Goal: Task Accomplishment & Management: Manage account settings

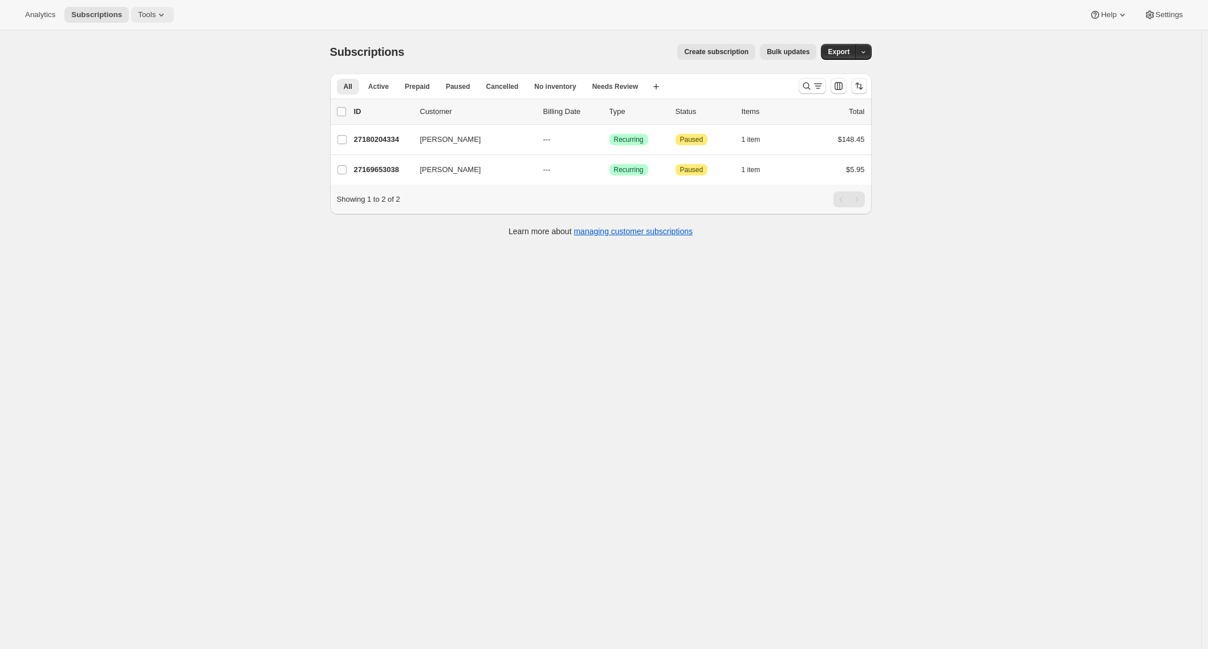
click at [166, 12] on icon at bounding box center [161, 14] width 11 height 11
click at [140, 70] on button "Bundles" at bounding box center [153, 77] width 123 height 18
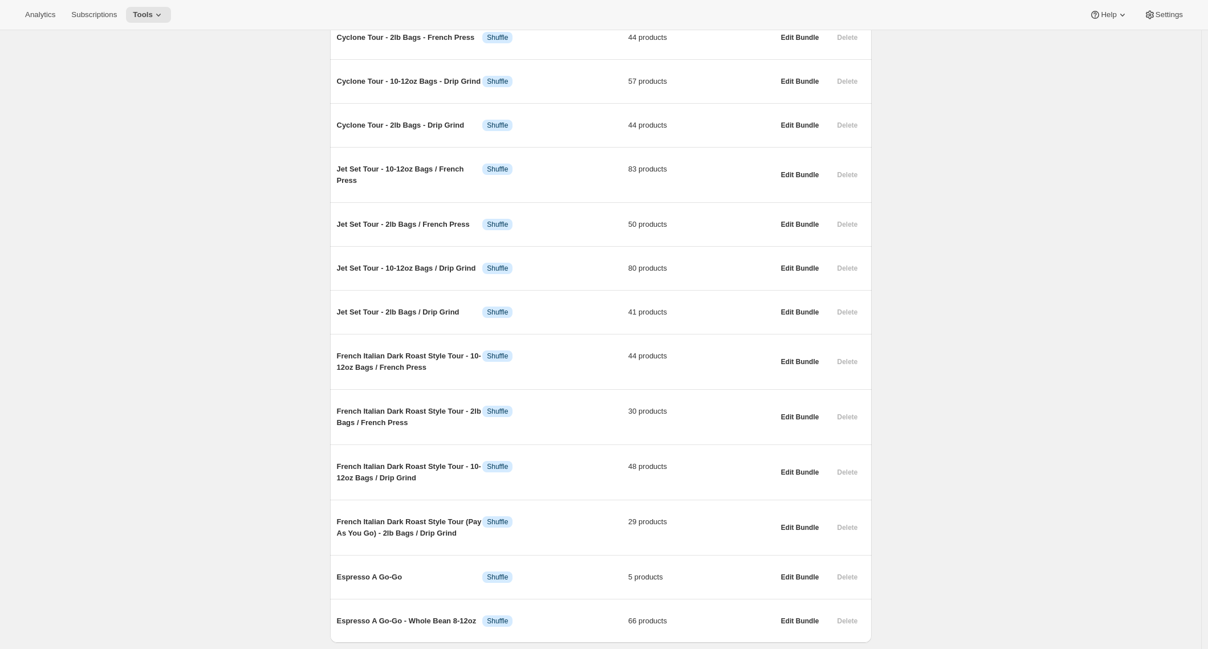
scroll to position [1093, 0]
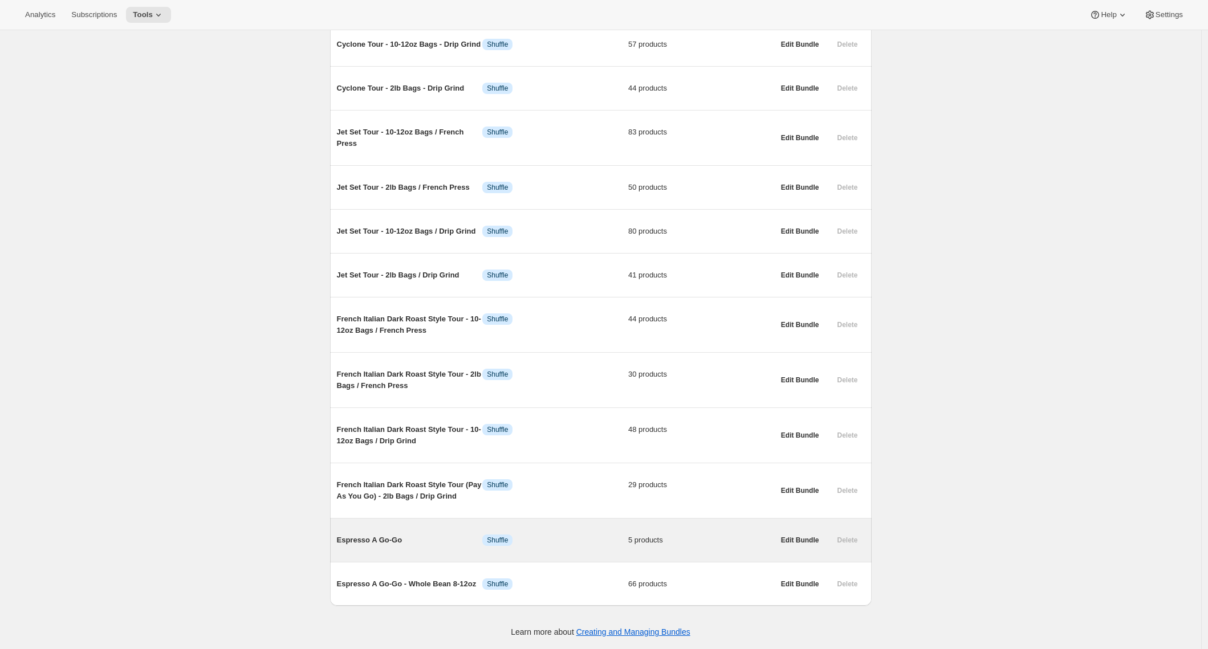
click at [851, 539] on div "Delete" at bounding box center [847, 541] width 34 height 16
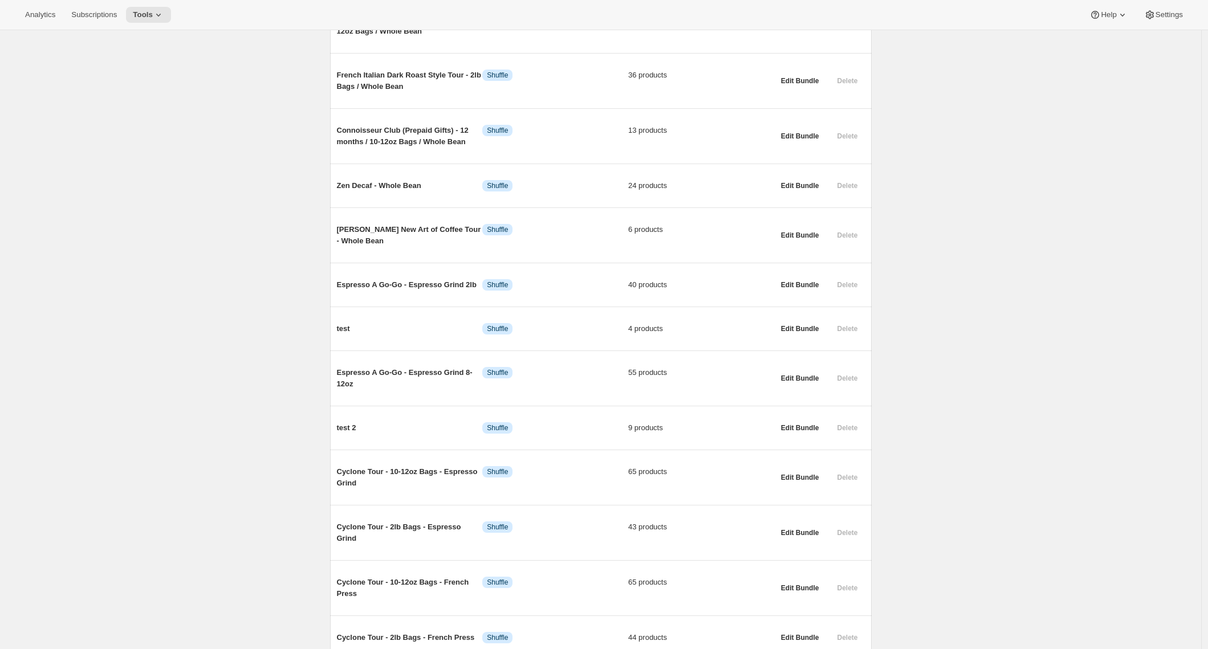
scroll to position [513, 0]
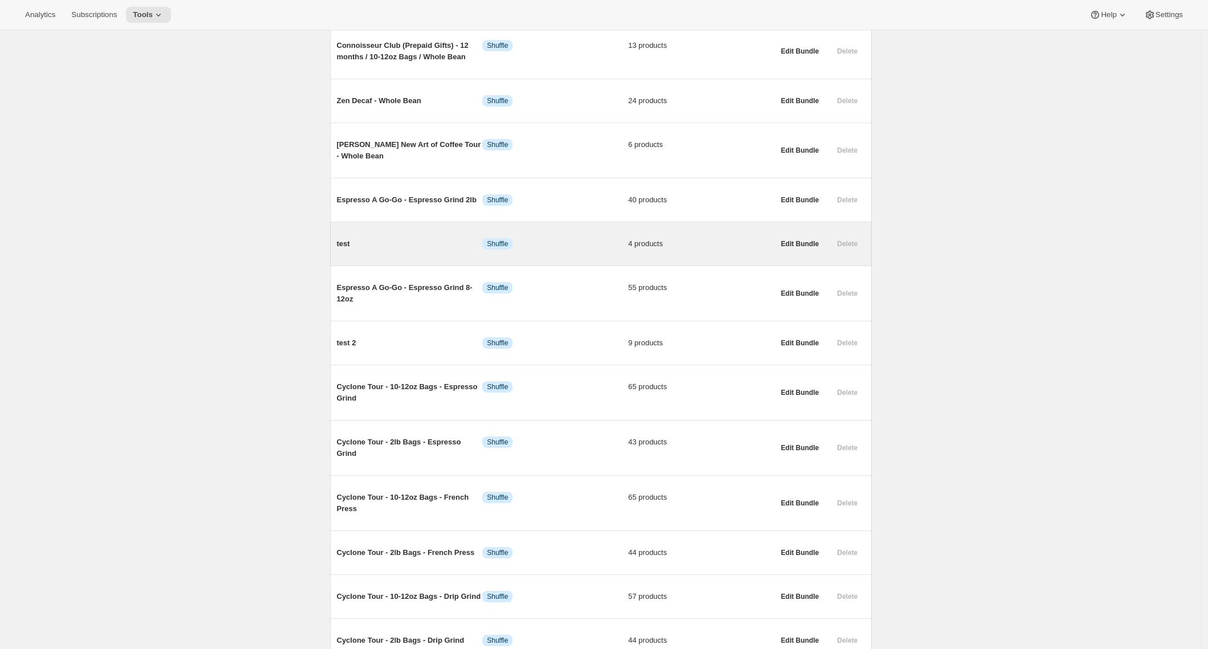
click at [848, 252] on div "Delete" at bounding box center [847, 244] width 34 height 16
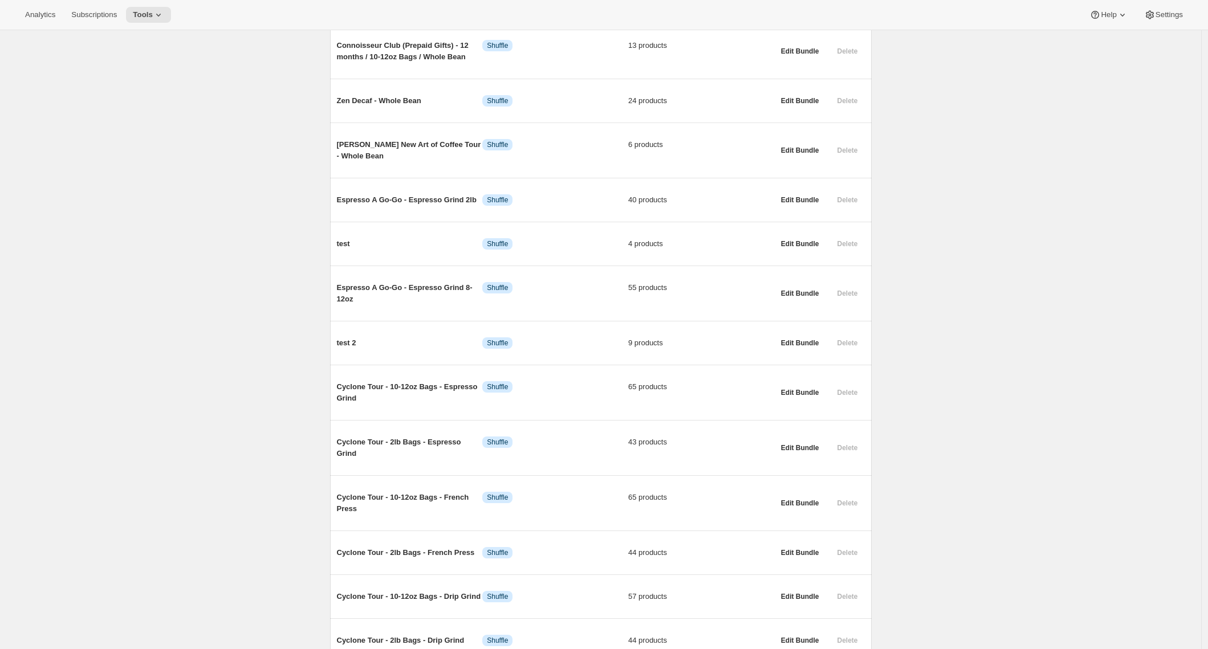
click at [913, 270] on div "Bundles. This page is ready Bundles Create All time Revenue $0.00 Orders 1 Acti…" at bounding box center [600, 359] width 1201 height 1685
click at [978, 280] on div "Bundles. This page is ready Bundles Create All time Revenue $0.00 Orders 1 Acti…" at bounding box center [600, 359] width 1201 height 1685
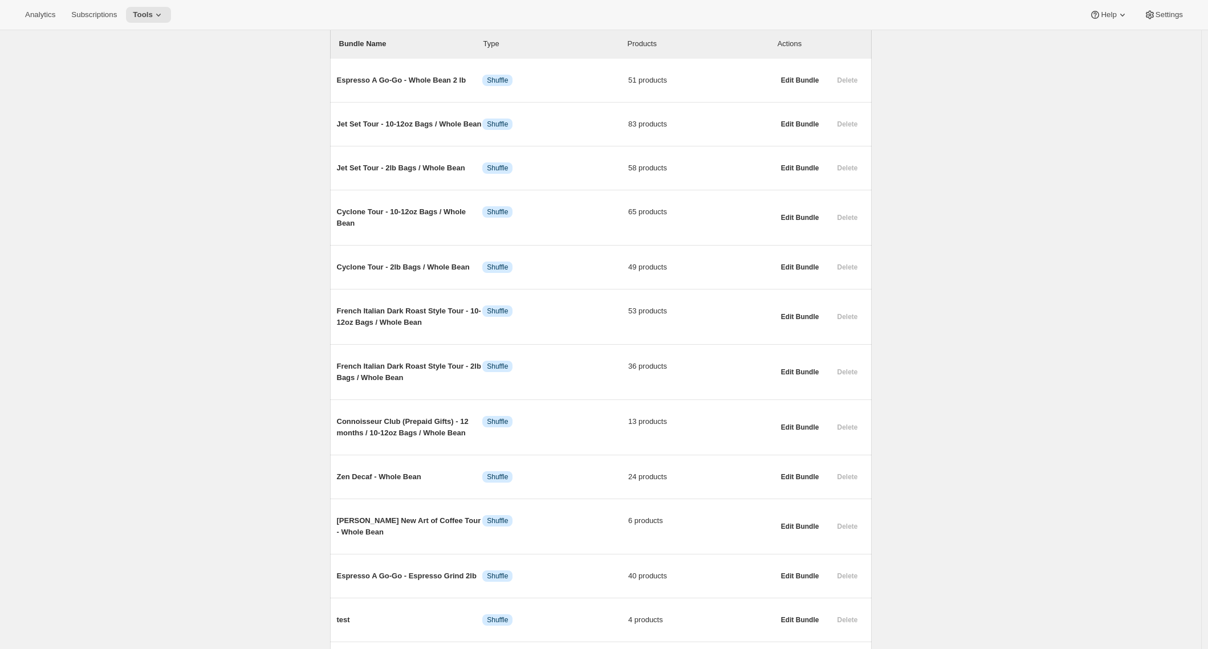
scroll to position [132, 0]
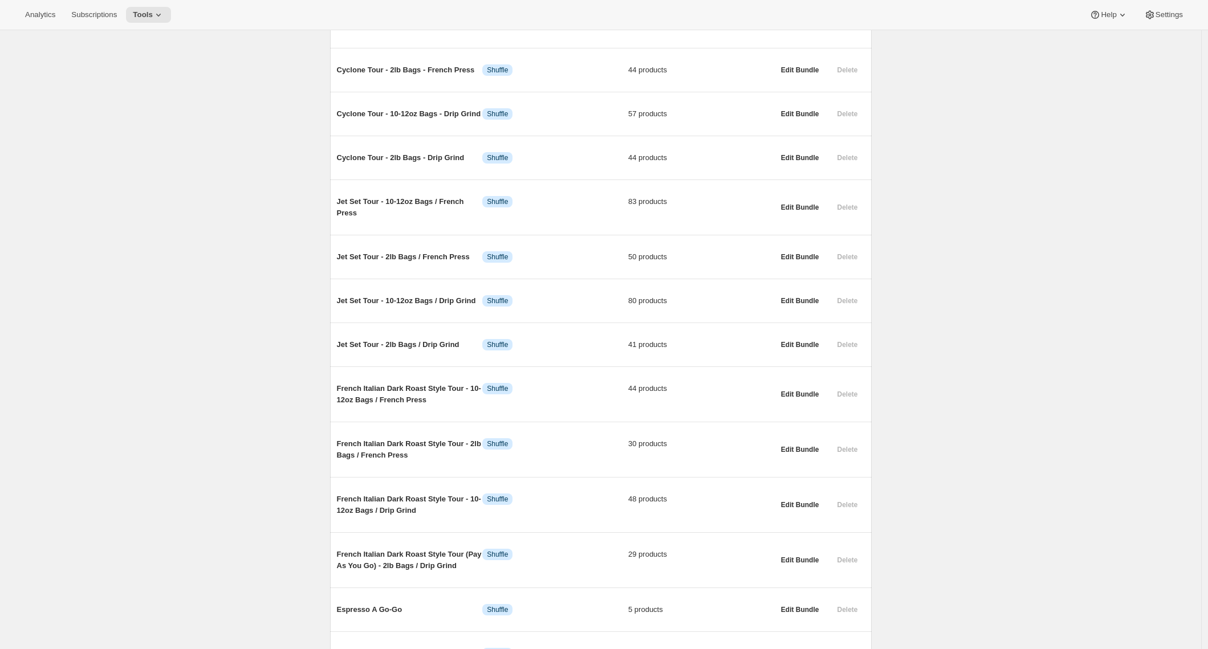
scroll to position [0, 0]
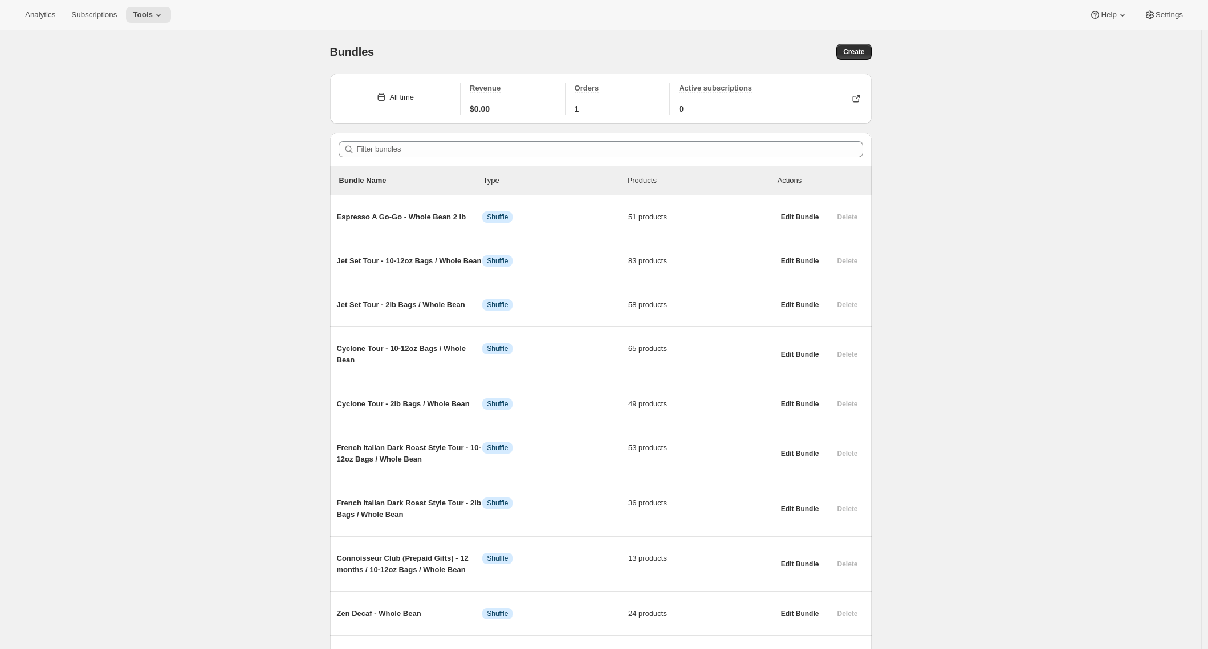
drag, startPoint x: 1208, startPoint y: 217, endPoint x: 1211, endPoint y: 234, distance: 17.4
click at [1208, 234] on html "Analytics Subscriptions Tools Help Settings Skip to content Bundles. This page …" at bounding box center [604, 324] width 1208 height 649
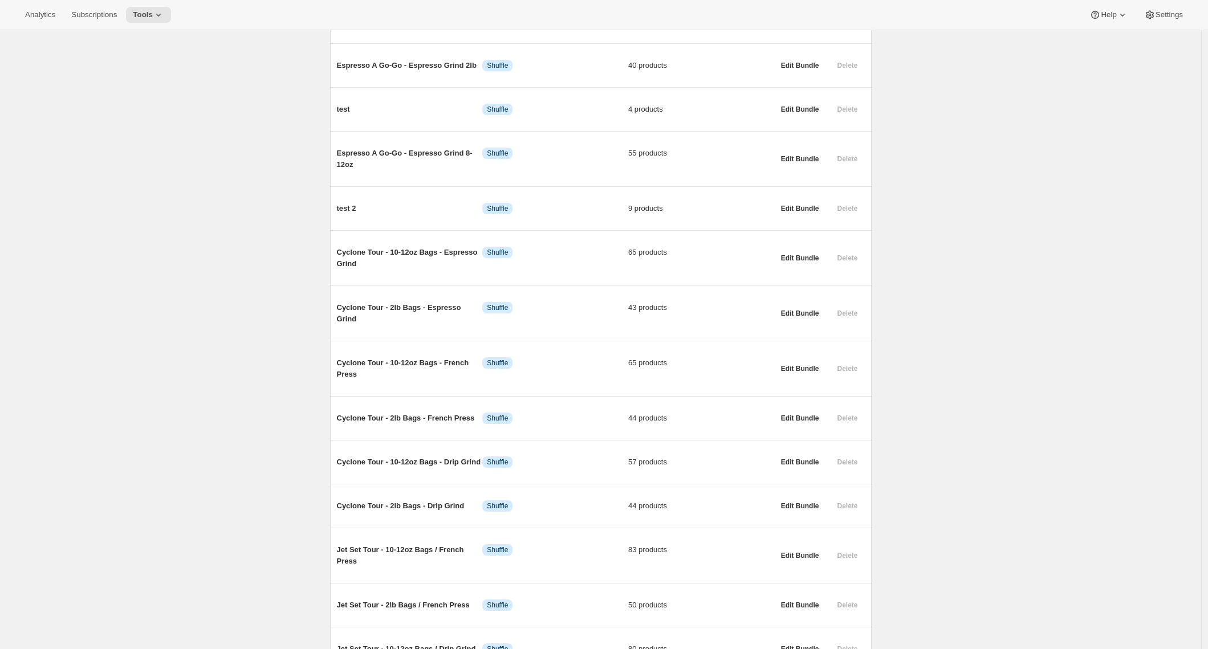
scroll to position [660, 0]
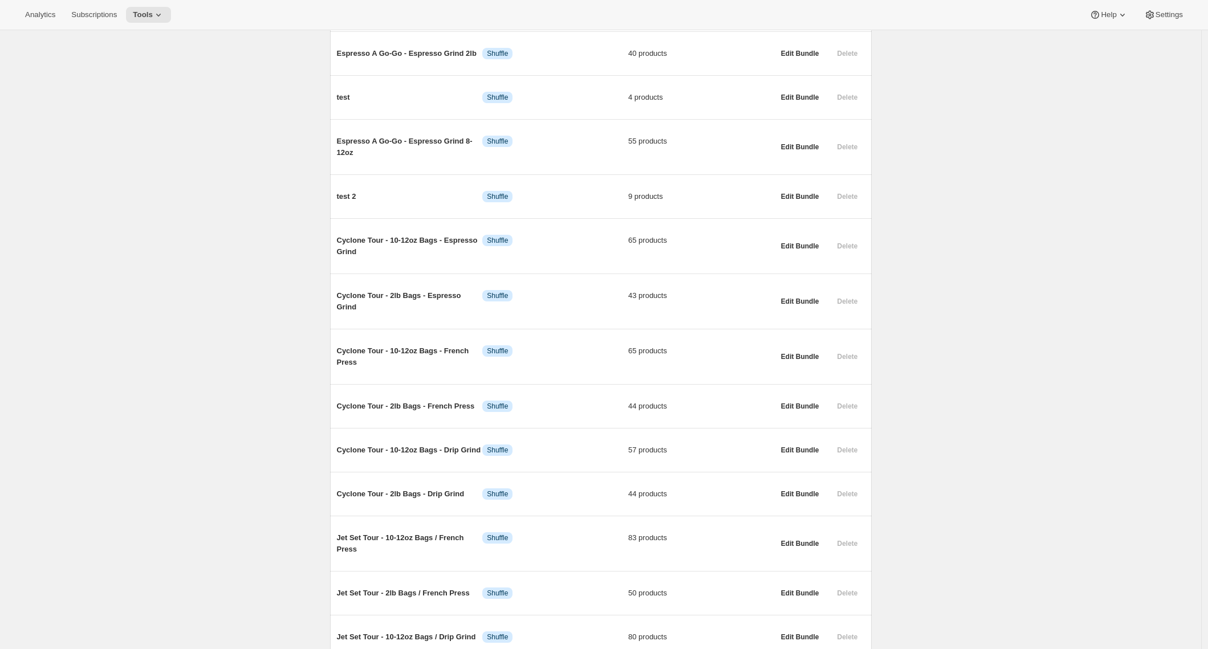
click at [198, 140] on div "Bundles. This page is ready Bundles Create All time Revenue $0.00 Orders 1 Acti…" at bounding box center [600, 212] width 1201 height 1685
click at [201, 94] on div "Bundles. This page is ready Bundles Create All time Revenue $0.00 Orders 1 Acti…" at bounding box center [600, 212] width 1201 height 1685
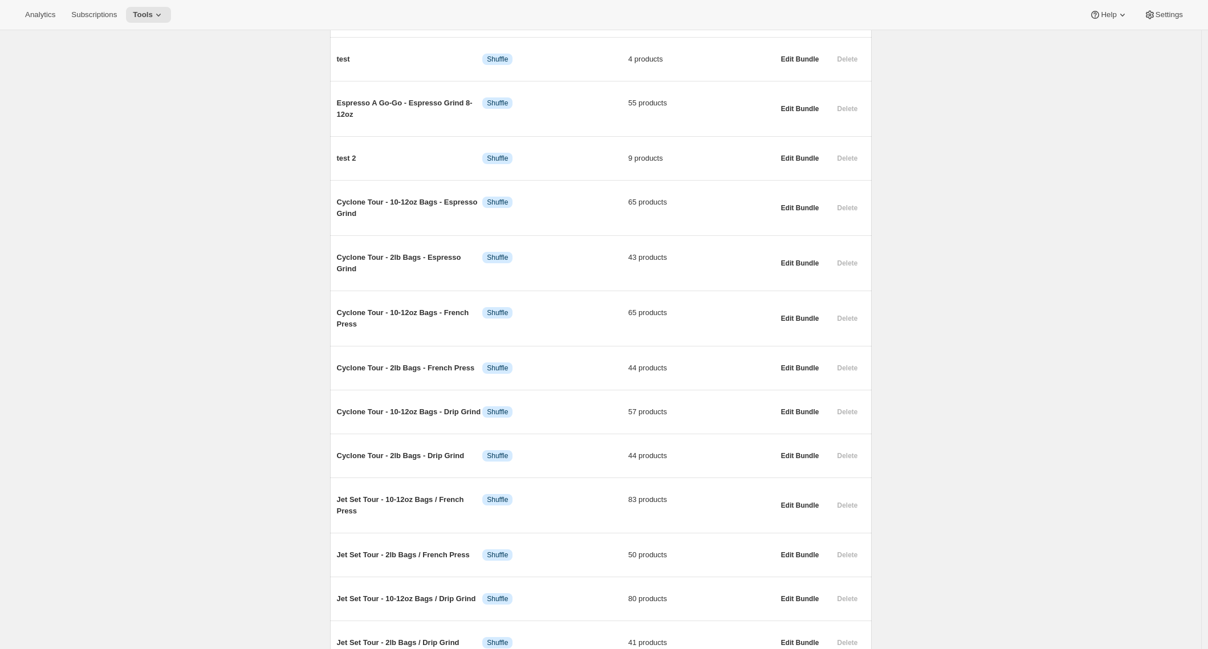
click at [983, 299] on div "Bundles. This page is ready Bundles Create All time Revenue $0.00 Orders 1 Acti…" at bounding box center [600, 174] width 1201 height 1685
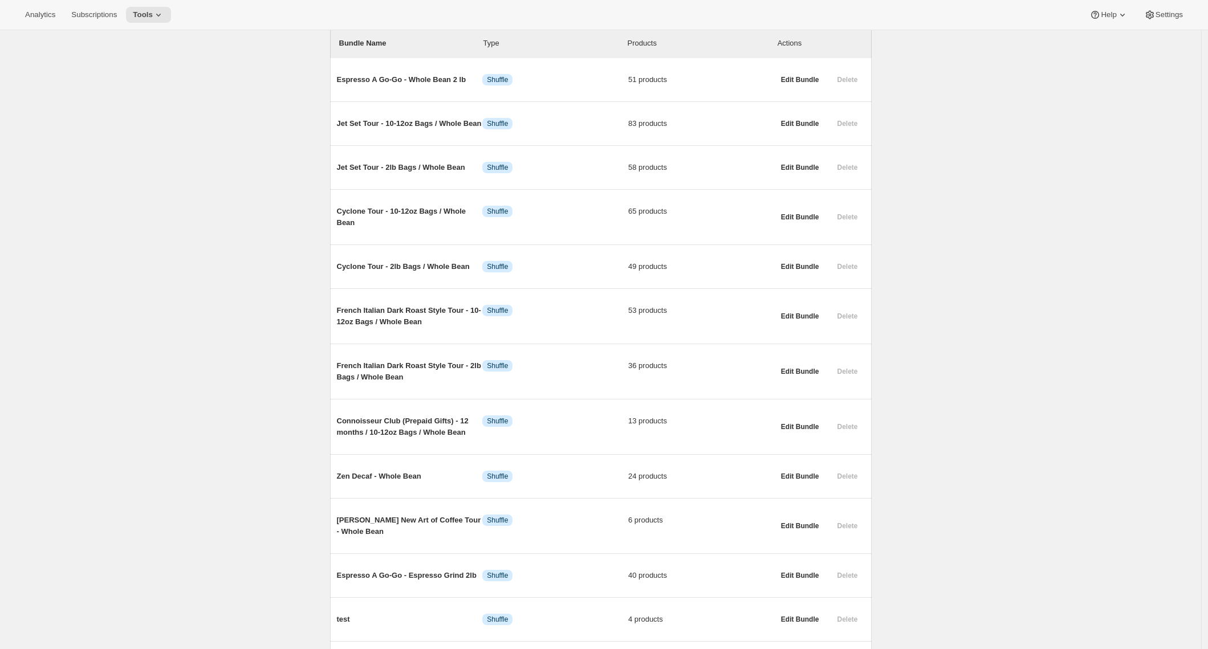
scroll to position [193, 0]
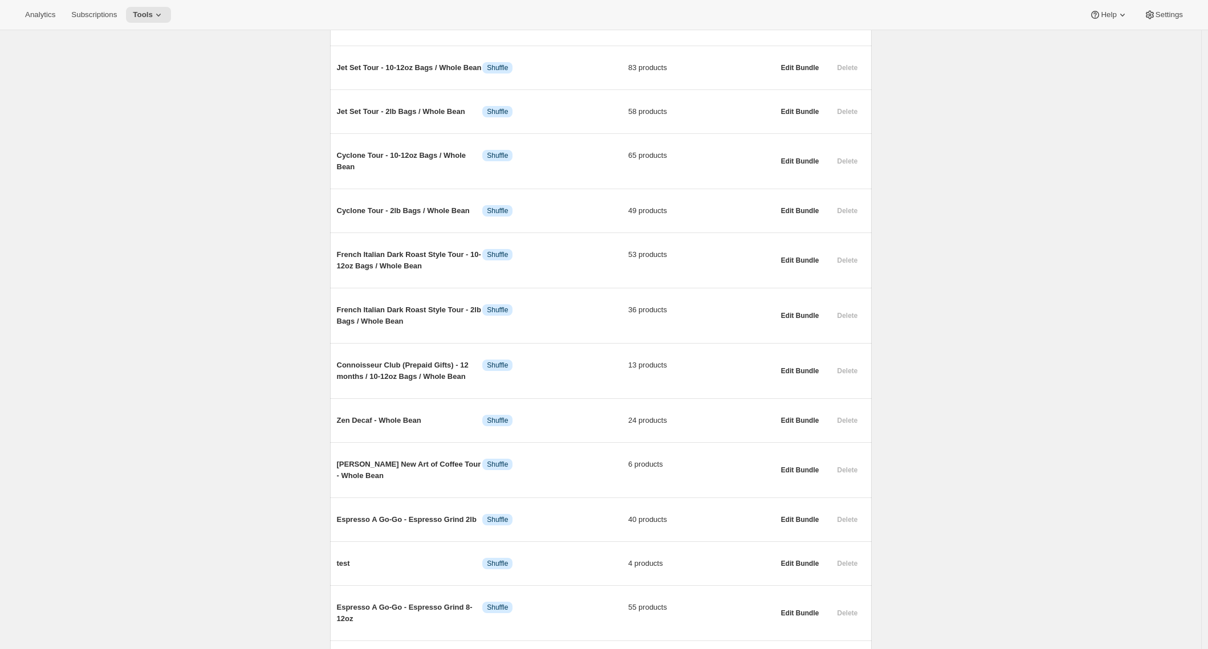
drag, startPoint x: 1004, startPoint y: 242, endPoint x: 1012, endPoint y: 243, distance: 7.6
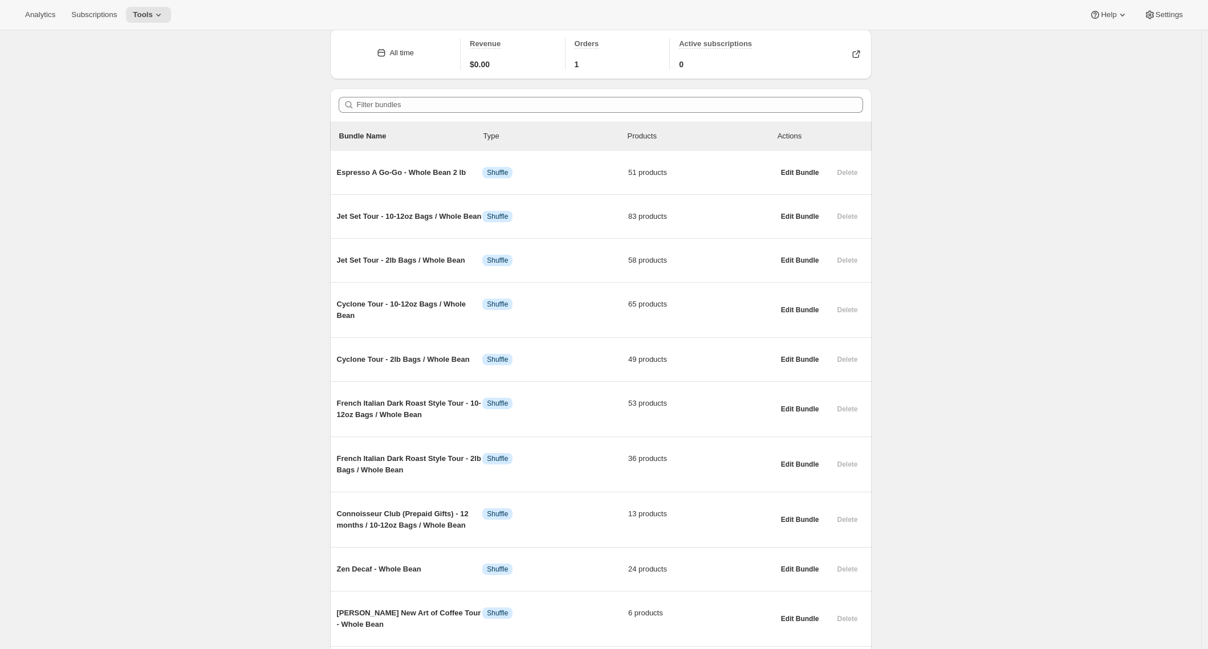
scroll to position [44, 0]
drag, startPoint x: 1203, startPoint y: 247, endPoint x: 1206, endPoint y: 278, distance: 31.5
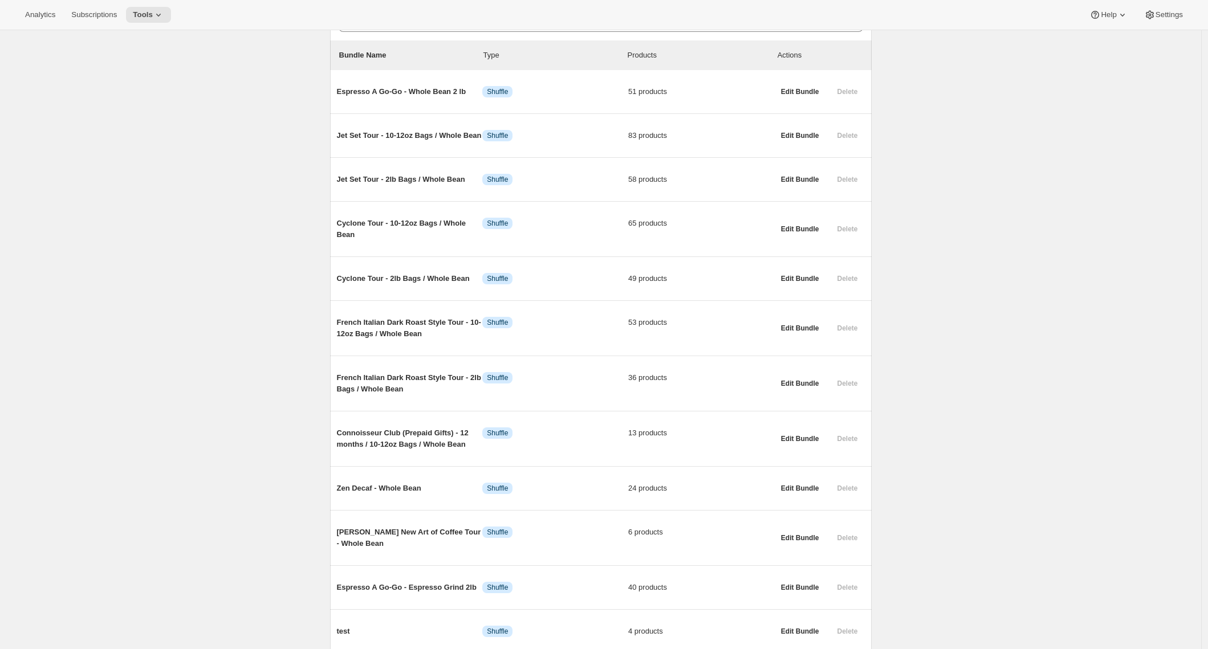
scroll to position [164, 0]
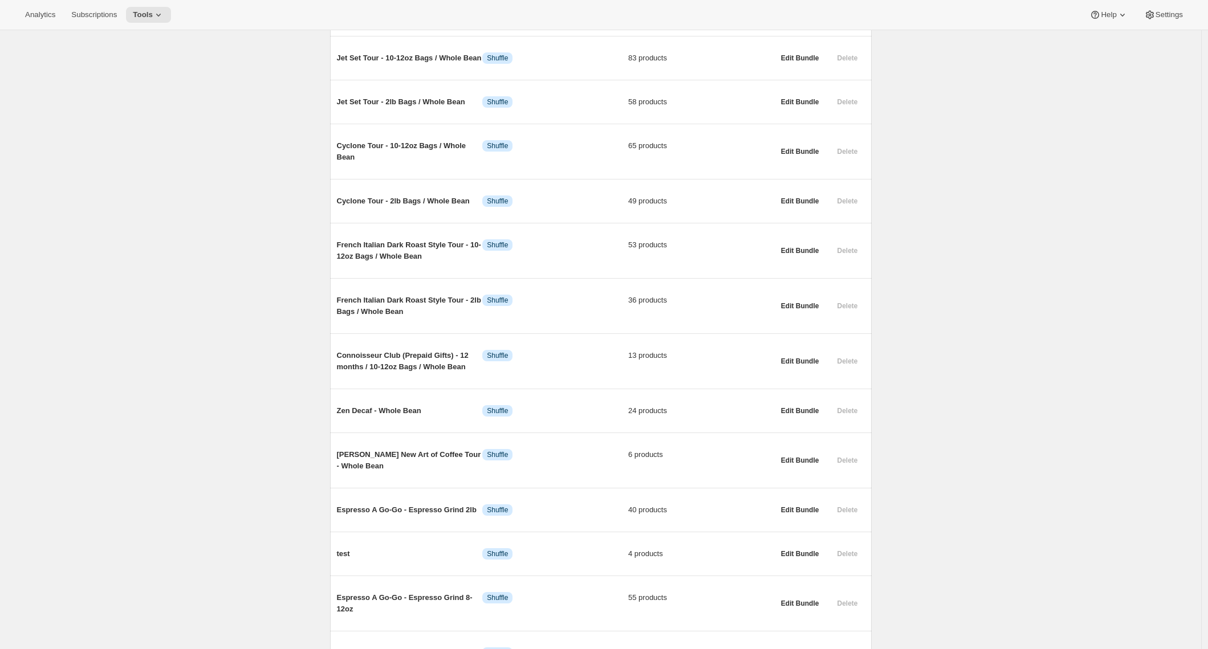
scroll to position [0, 0]
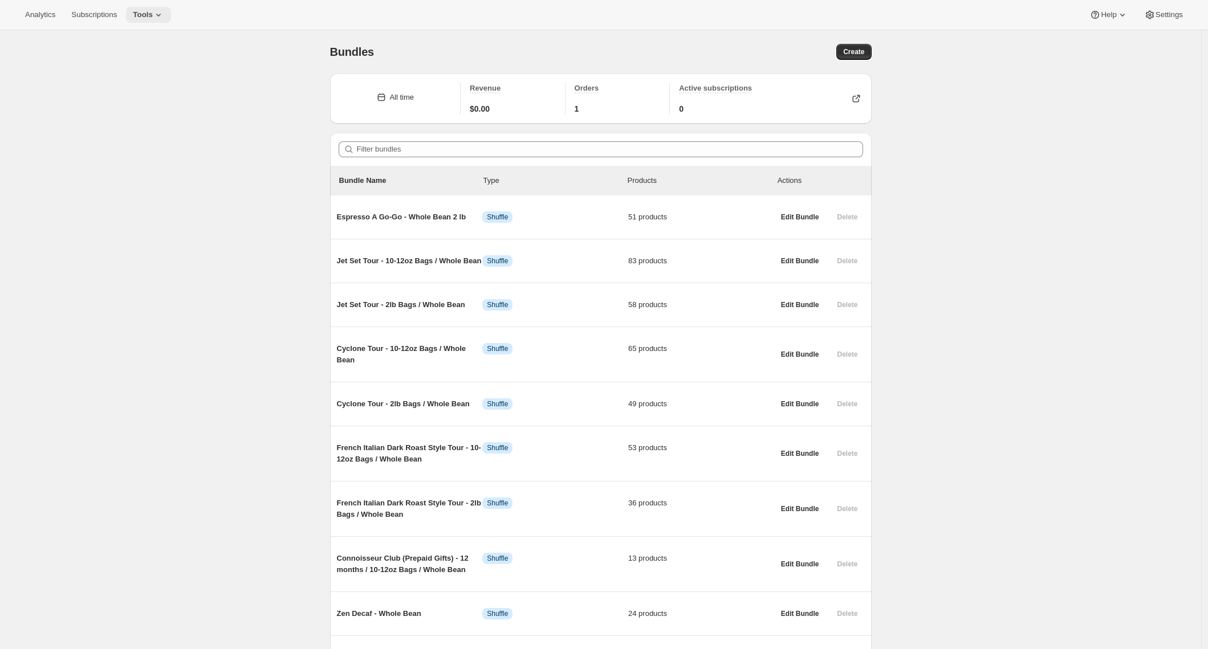
click at [152, 11] on span "Tools" at bounding box center [143, 14] width 20 height 9
drag, startPoint x: 130, startPoint y: 35, endPoint x: 144, endPoint y: 38, distance: 13.9
click at [131, 35] on span "Subscription Plans" at bounding box center [140, 38] width 62 height 9
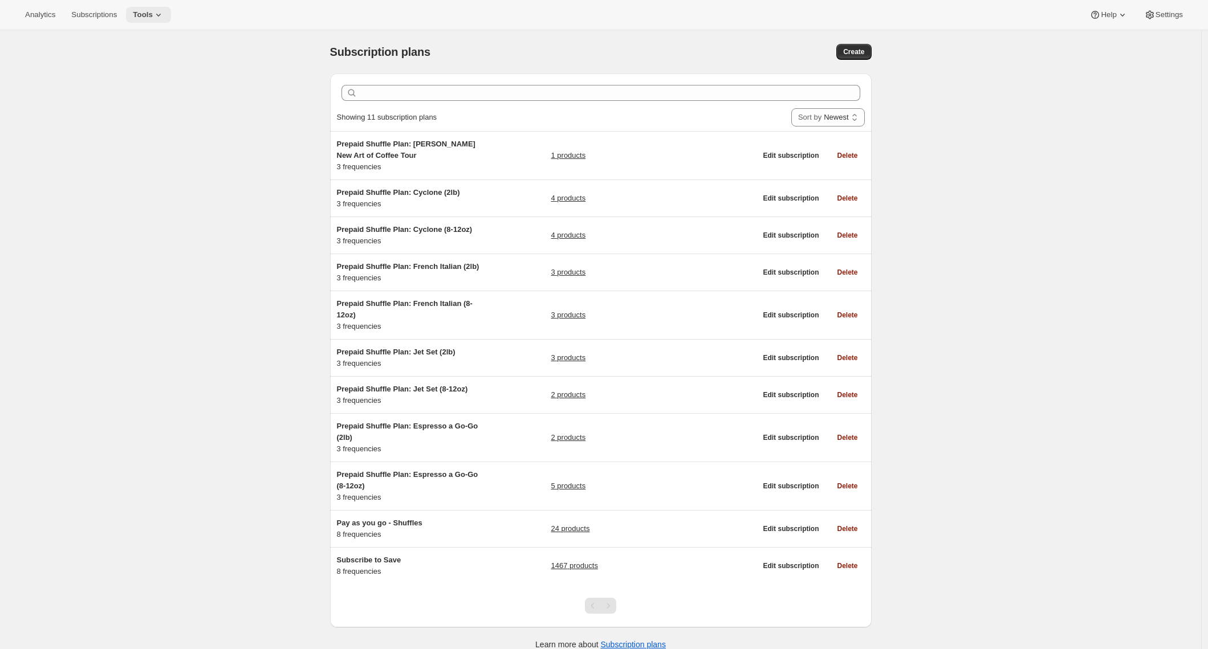
click at [146, 17] on span "Tools" at bounding box center [143, 14] width 20 height 9
drag, startPoint x: 146, startPoint y: 60, endPoint x: 52, endPoint y: 72, distance: 94.3
click at [52, 72] on div "Analytics Subscriptions Tools Help Settings Skip to content Subscription plans.…" at bounding box center [604, 340] width 1208 height 680
drag, startPoint x: 52, startPoint y: 72, endPoint x: 67, endPoint y: 72, distance: 14.8
click at [52, 72] on div "Subscription plans. This page is ready Subscription plans Create Clear Showing …" at bounding box center [600, 354] width 1201 height 649
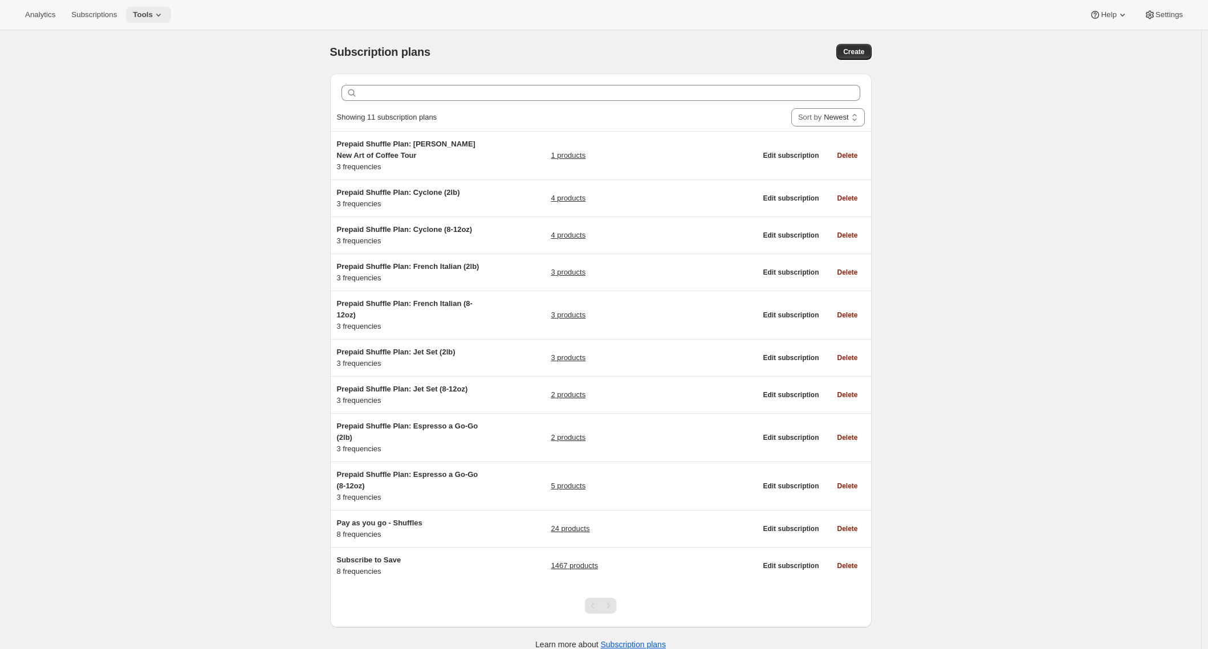
click at [142, 18] on span "Tools" at bounding box center [143, 14] width 20 height 9
click at [140, 68] on button "Bundles" at bounding box center [152, 77] width 123 height 18
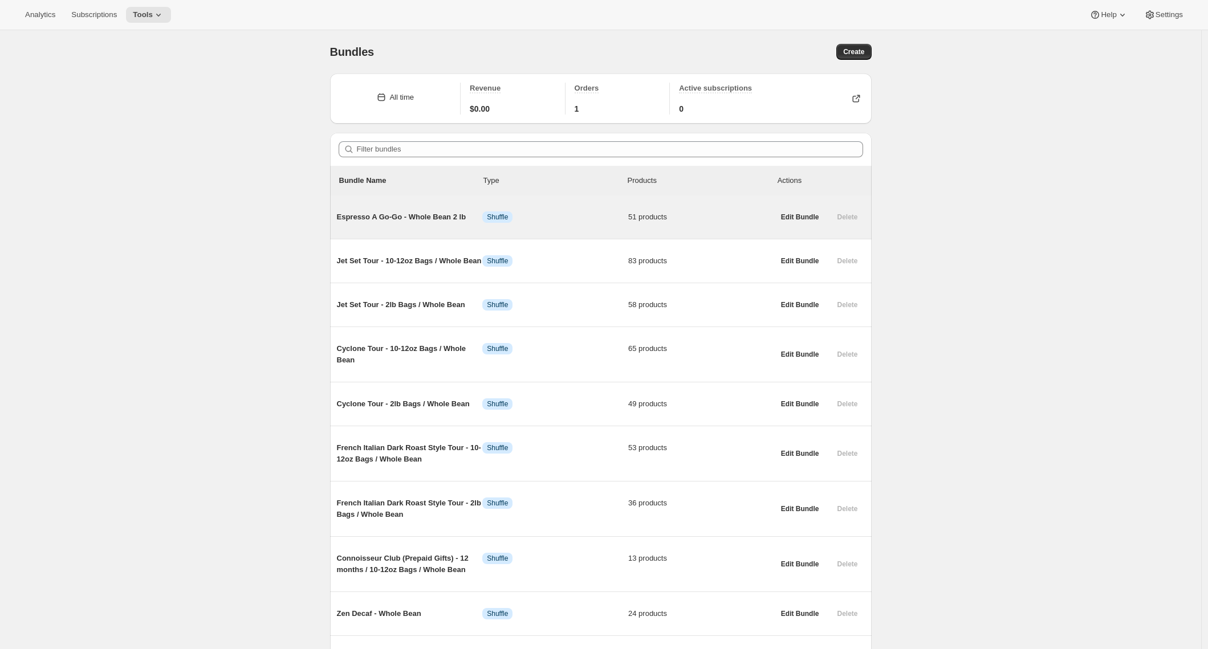
click at [396, 220] on span "Espresso A Go-Go - Whole Bean 2 lb" at bounding box center [410, 217] width 146 height 11
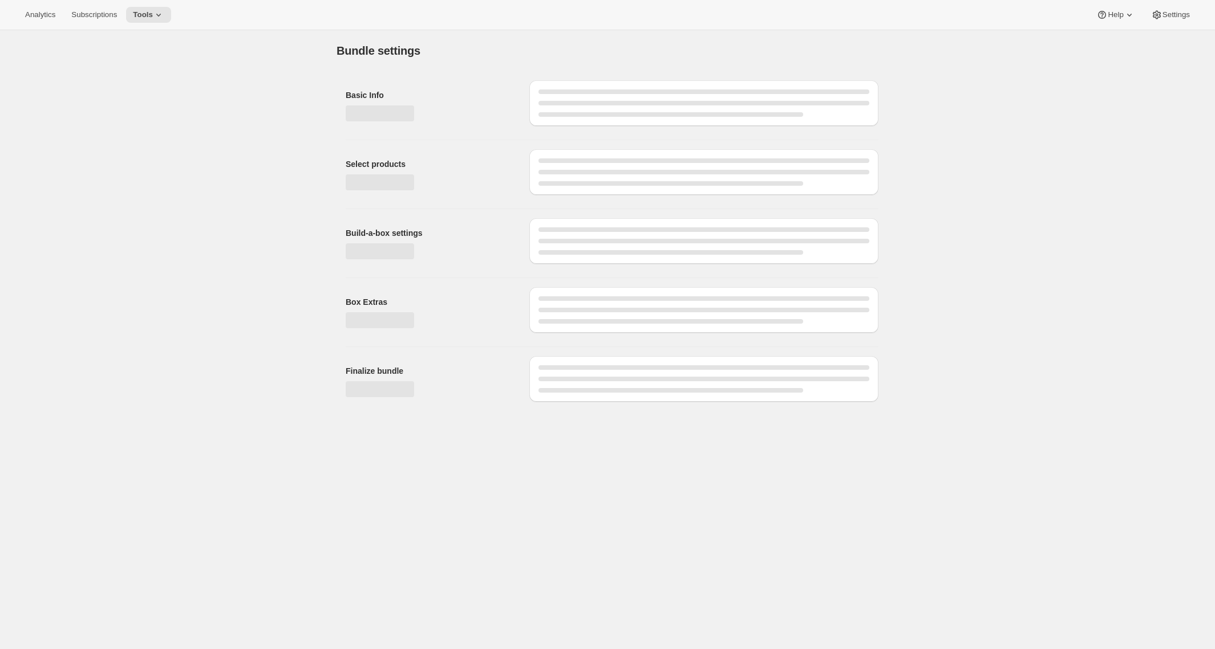
type input "Espresso A Go-Go - Whole Bean 2 lb"
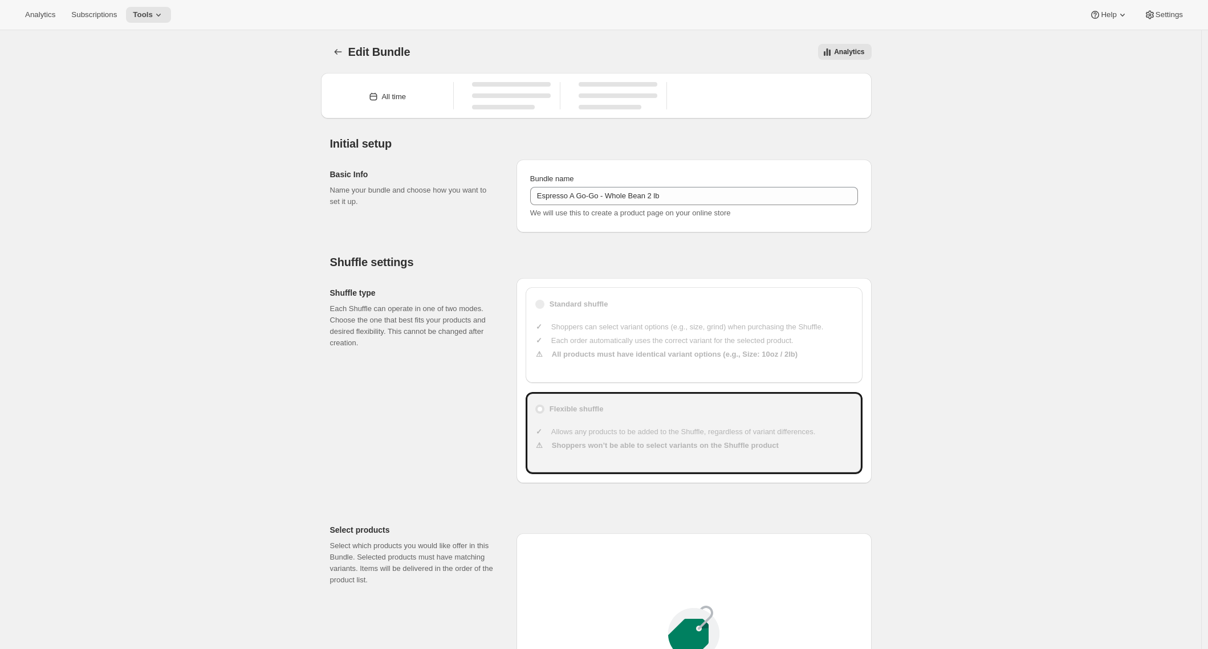
type input "30"
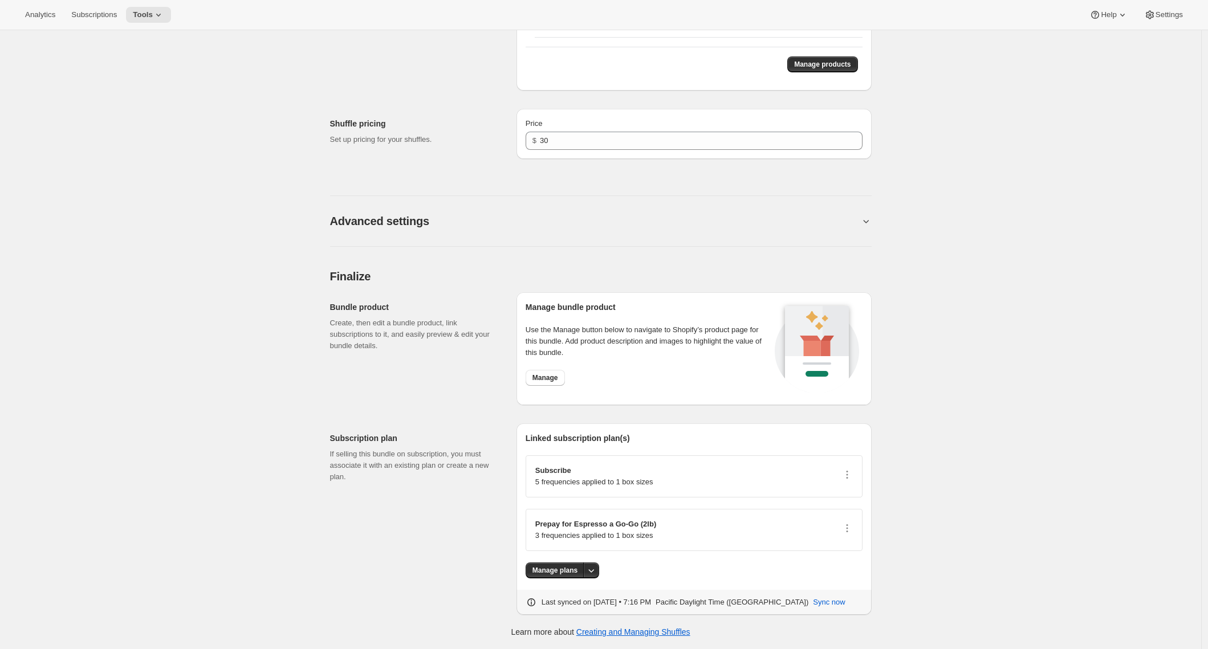
scroll to position [2879, 0]
click at [541, 575] on button "Manage plans" at bounding box center [555, 571] width 59 height 16
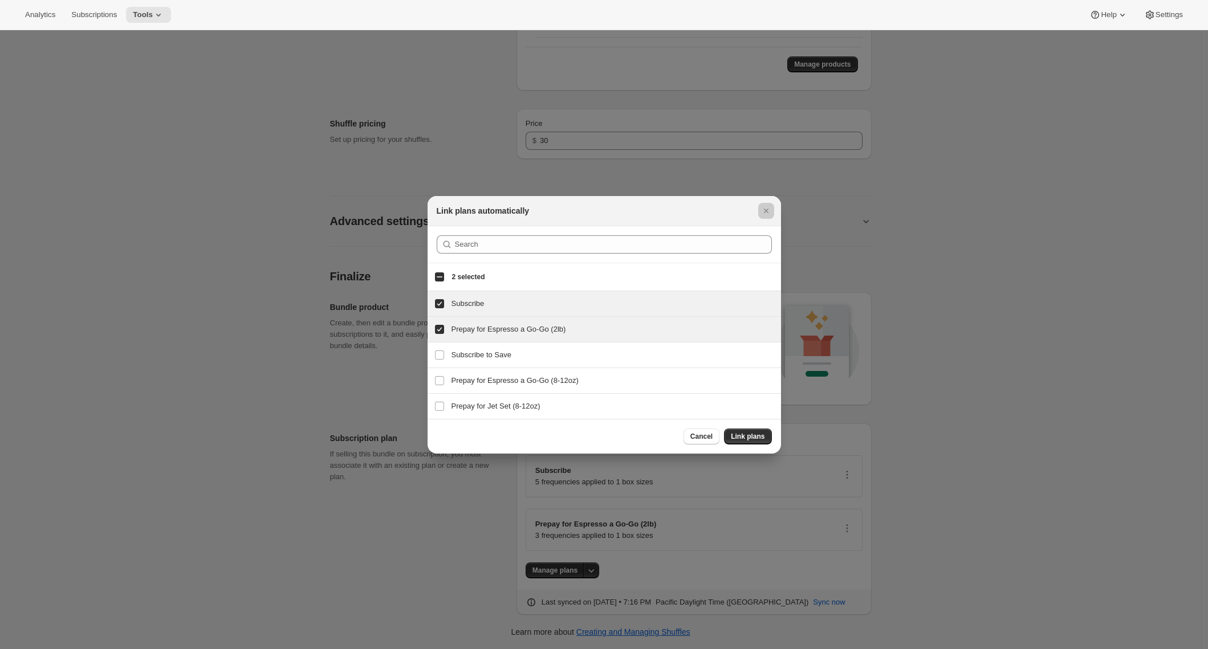
click at [351, 384] on div at bounding box center [604, 324] width 1208 height 649
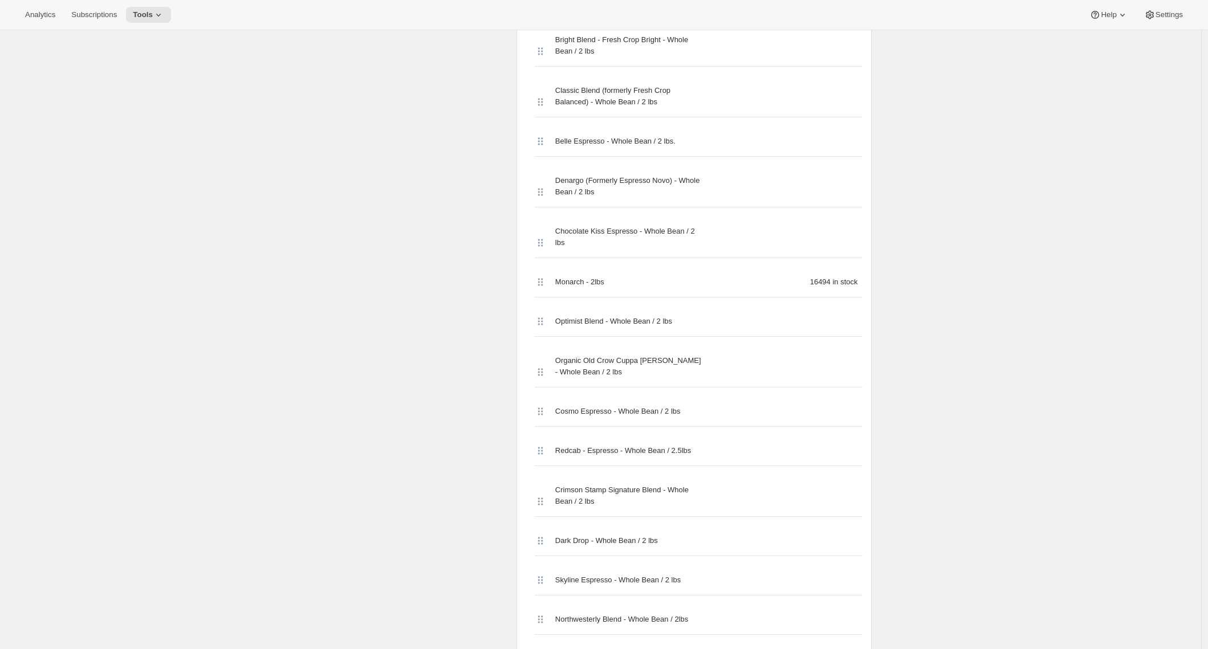
scroll to position [0, 0]
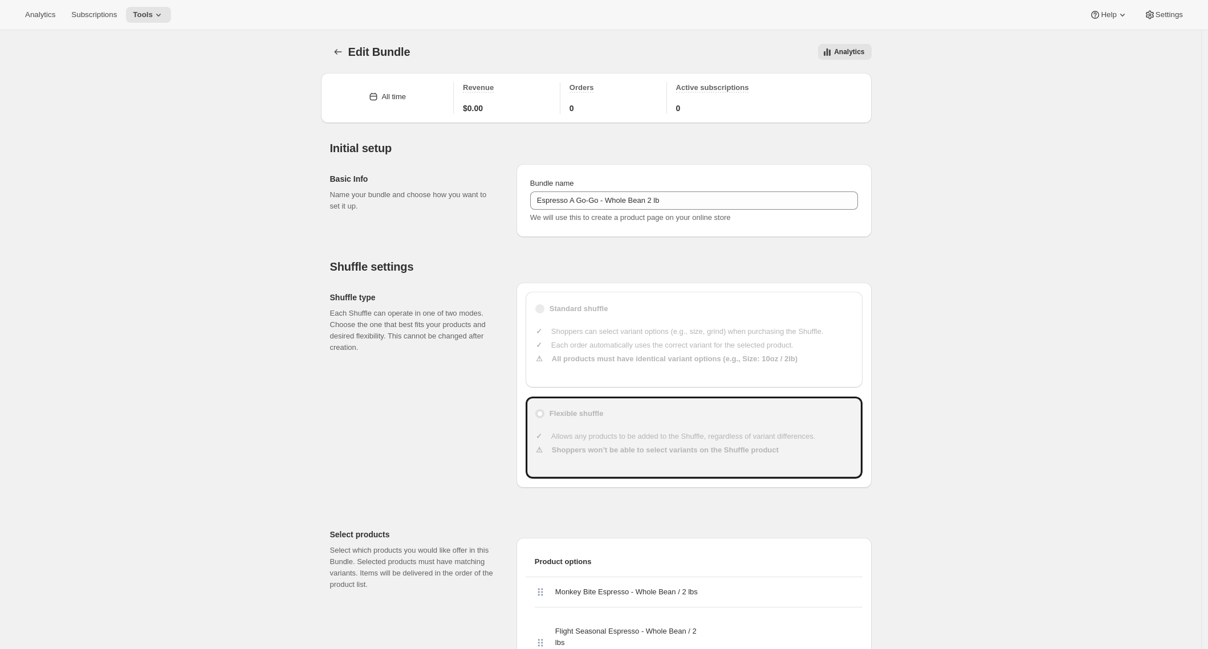
click at [339, 51] on icon "Bundles" at bounding box center [337, 51] width 11 height 11
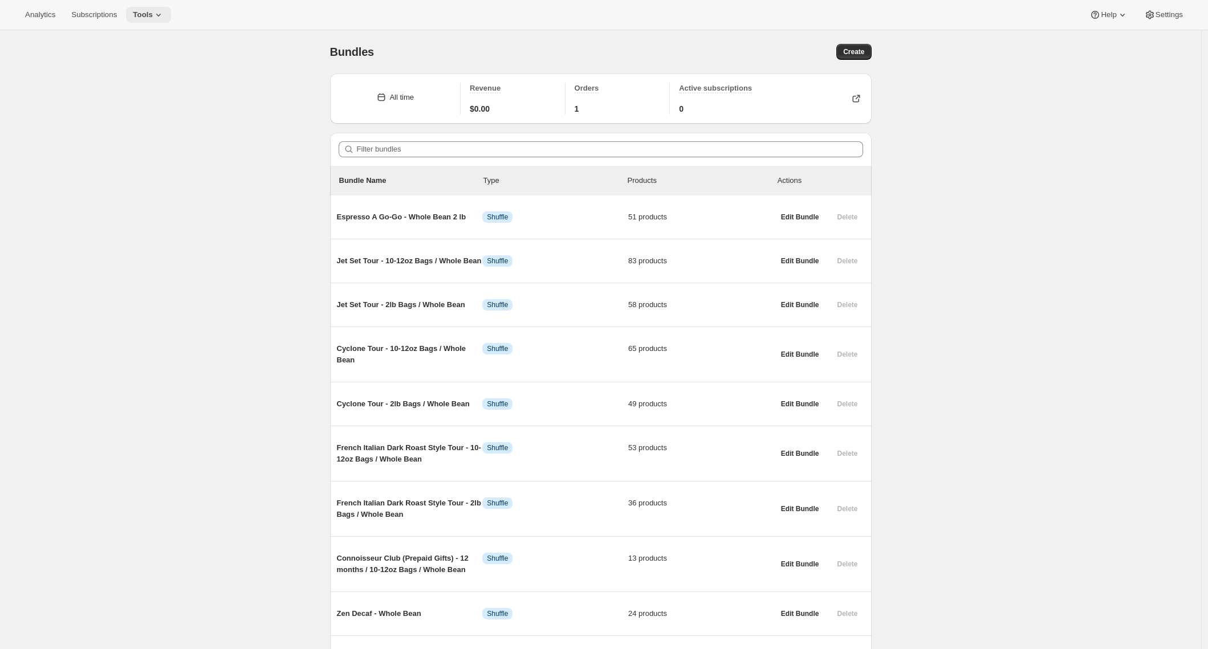
click at [150, 15] on span "Tools" at bounding box center [143, 14] width 20 height 9
click at [136, 38] on span "Subscription Plans" at bounding box center [140, 38] width 62 height 9
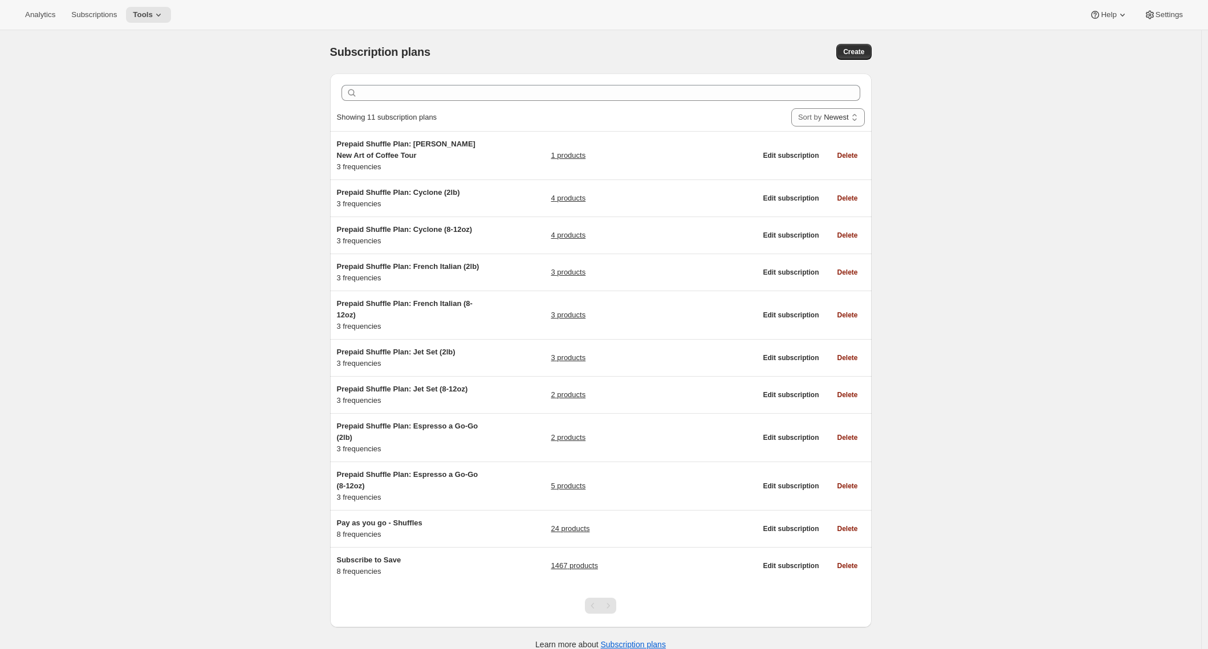
click at [260, 155] on div "Subscription plans. This page is ready Subscription plans Create Clear Showing …" at bounding box center [600, 354] width 1201 height 649
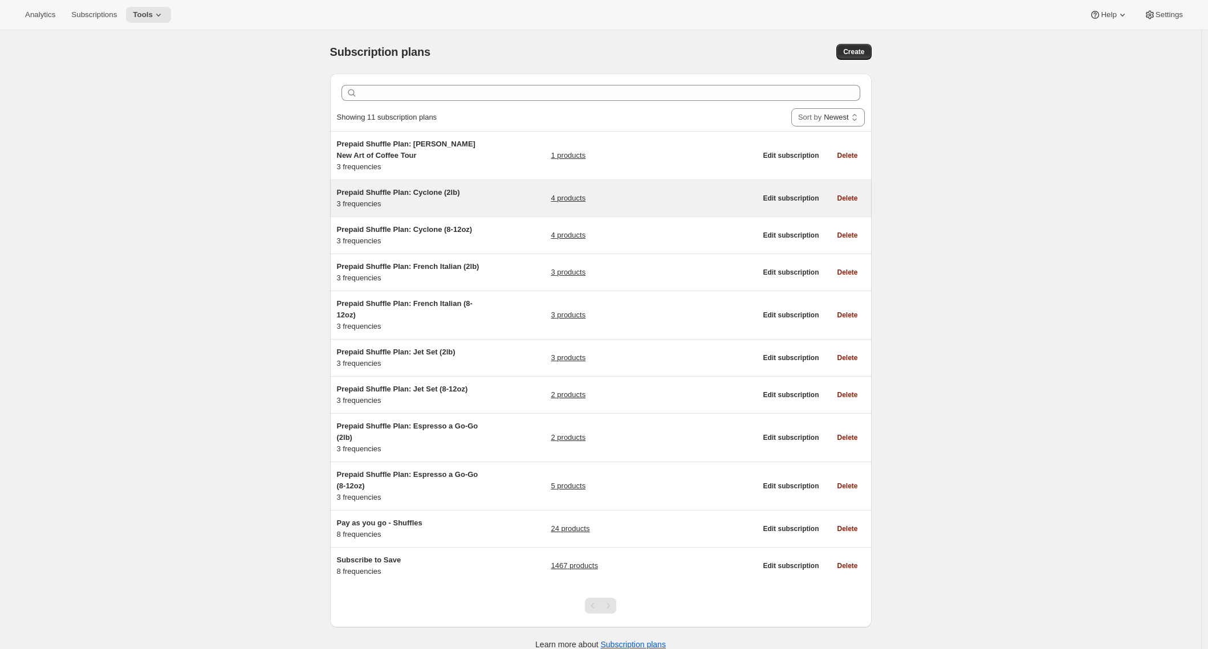
click at [389, 192] on span "Prepaid Shuffle Plan: Cyclone (2lb)" at bounding box center [398, 192] width 123 height 9
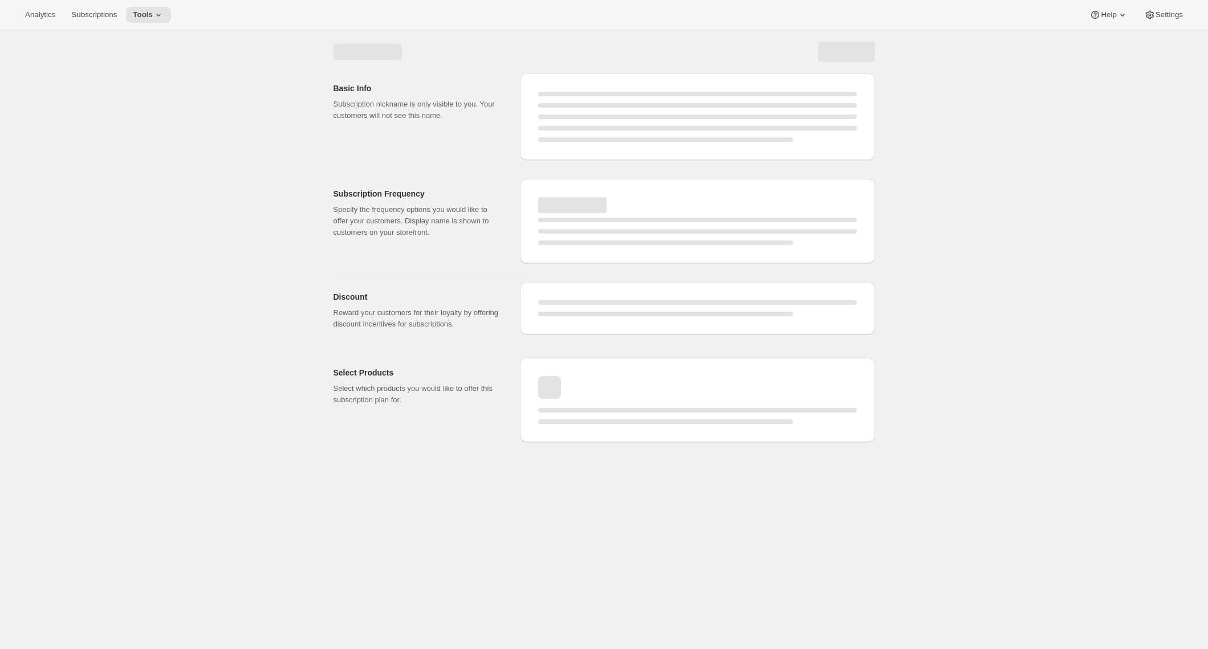
select select "WEEK"
select select "MONTH"
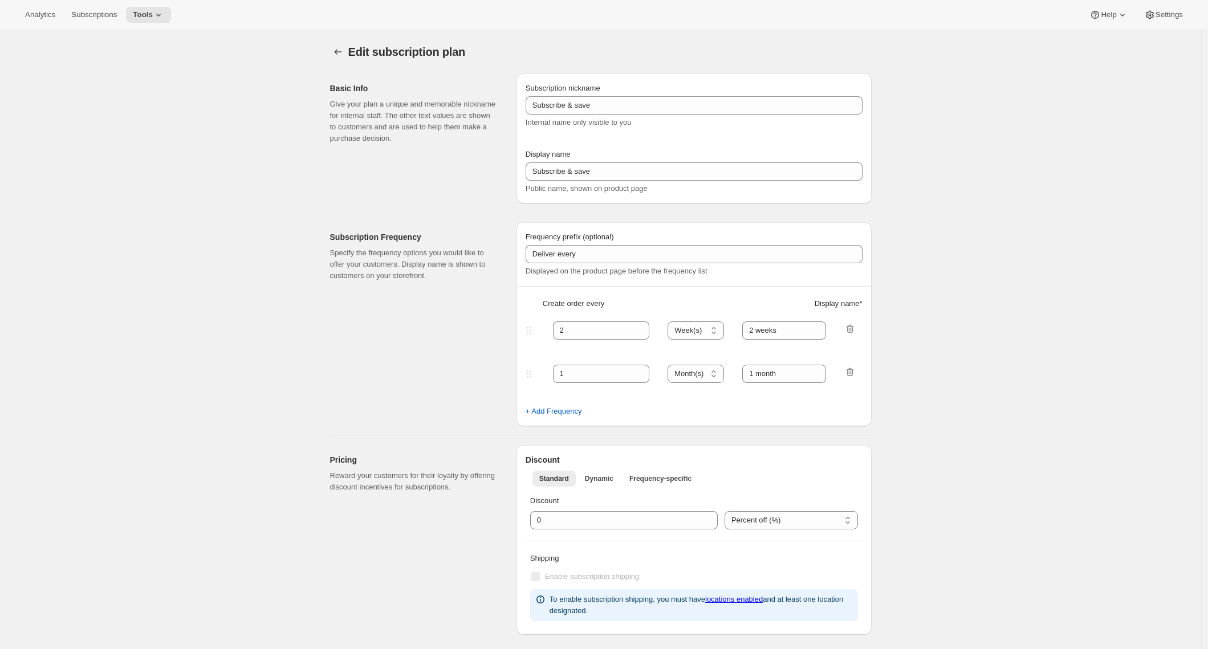
type input "Prepaid Shuffle Plan: Cyclone (2lb)"
type input "Prepay for Cyclone (2lb)"
select select "MONTH"
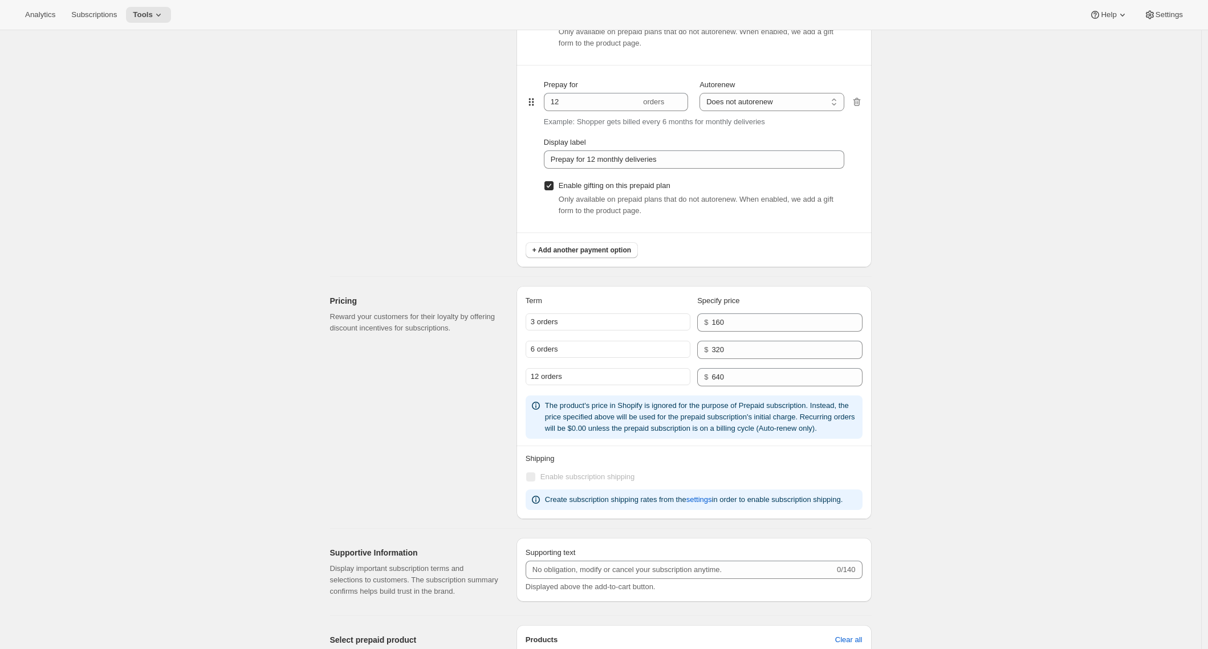
scroll to position [948, 0]
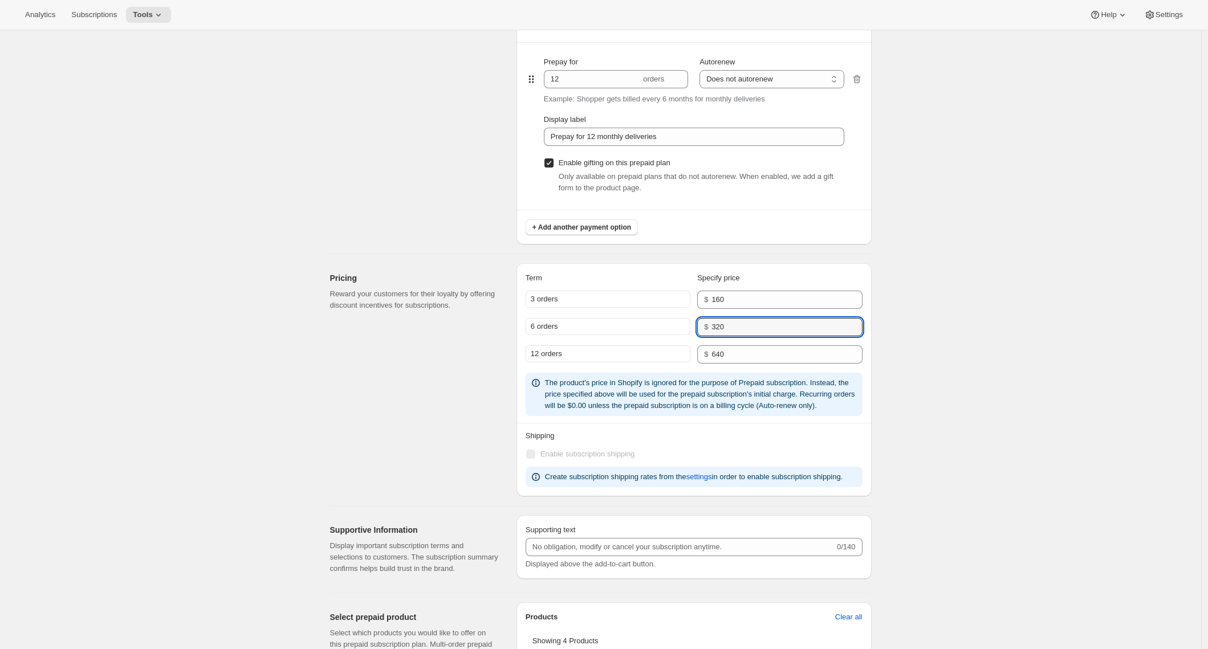
click at [1063, 324] on div "Edit subscription plan. This page is ready Edit subscription plan Basic Info Gi…" at bounding box center [600, 38] width 1201 height 1912
click at [1197, 376] on div "Edit subscription plan. This page is ready Edit subscription plan Basic Info Gi…" at bounding box center [600, 38] width 1201 height 1912
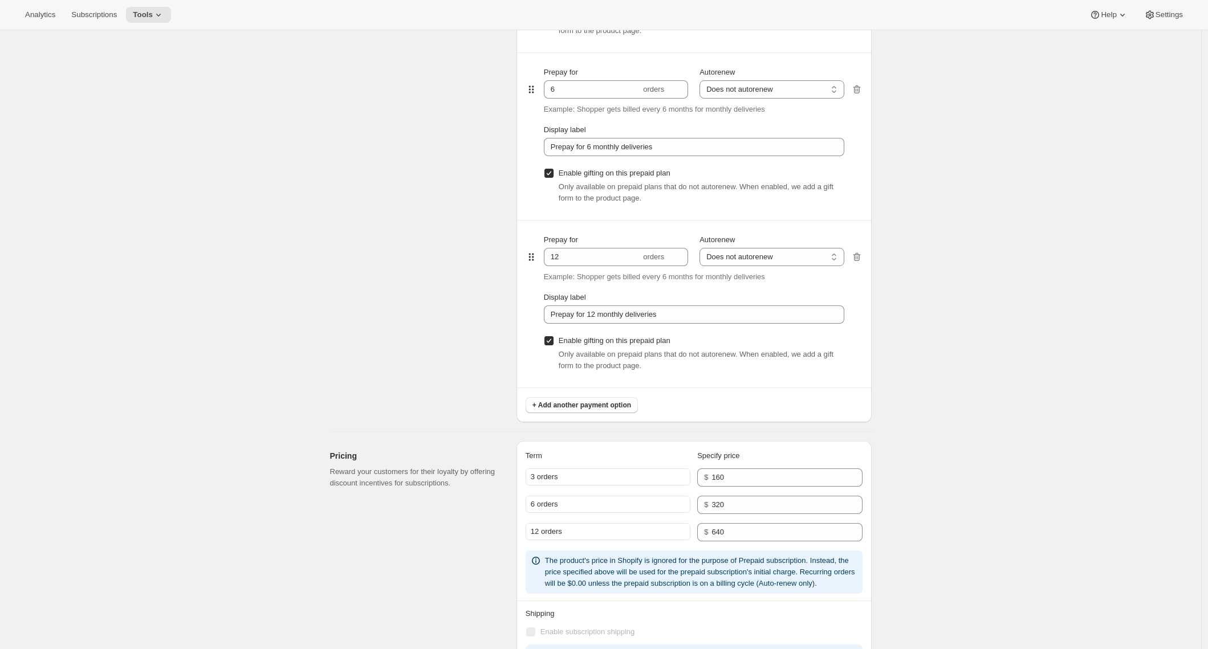
scroll to position [0, 0]
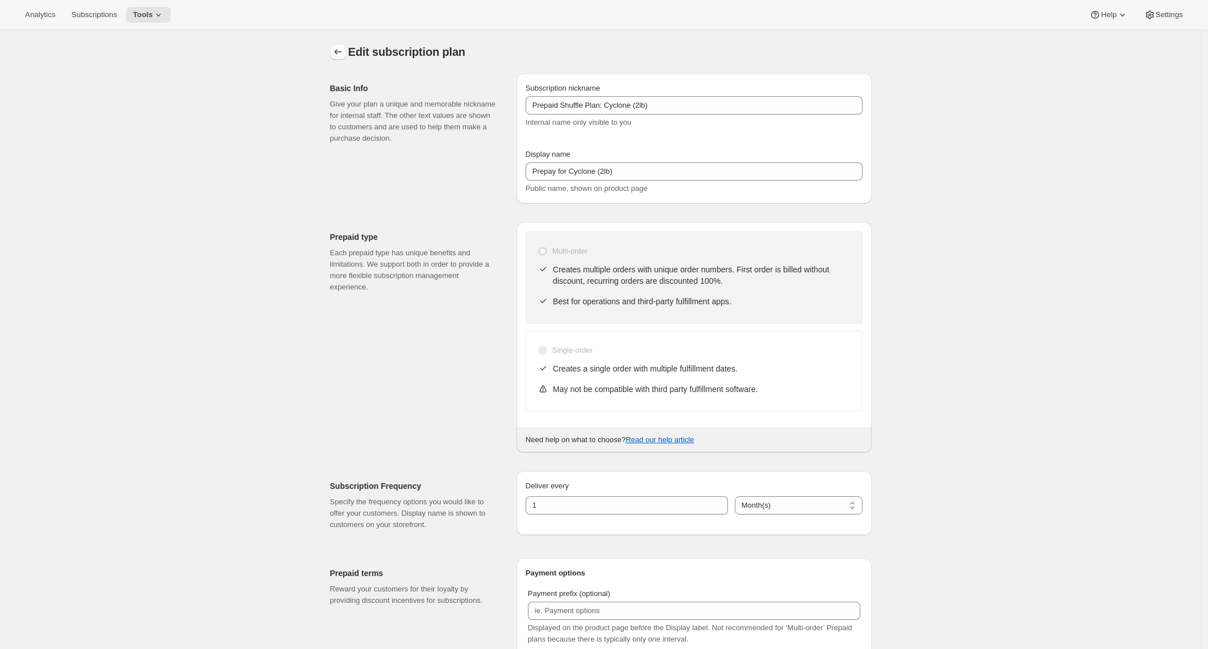
click at [343, 58] on button "Subscription plans" at bounding box center [338, 52] width 16 height 16
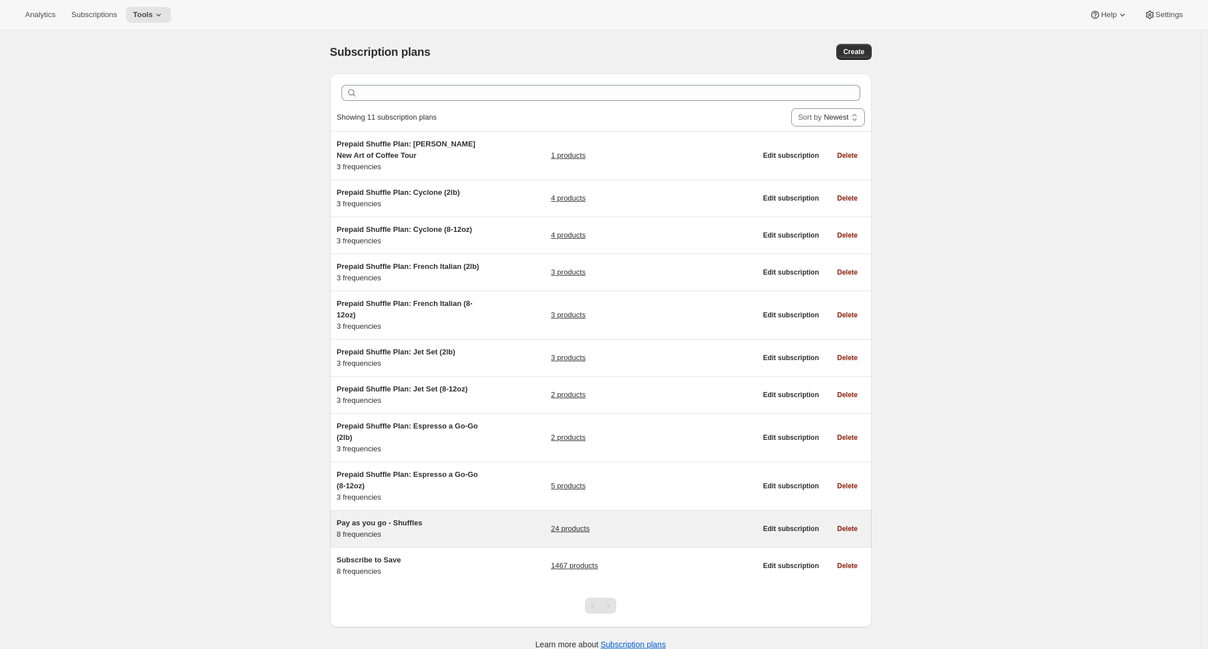
click at [369, 527] on span "Pay as you go - Shuffles" at bounding box center [380, 523] width 86 height 9
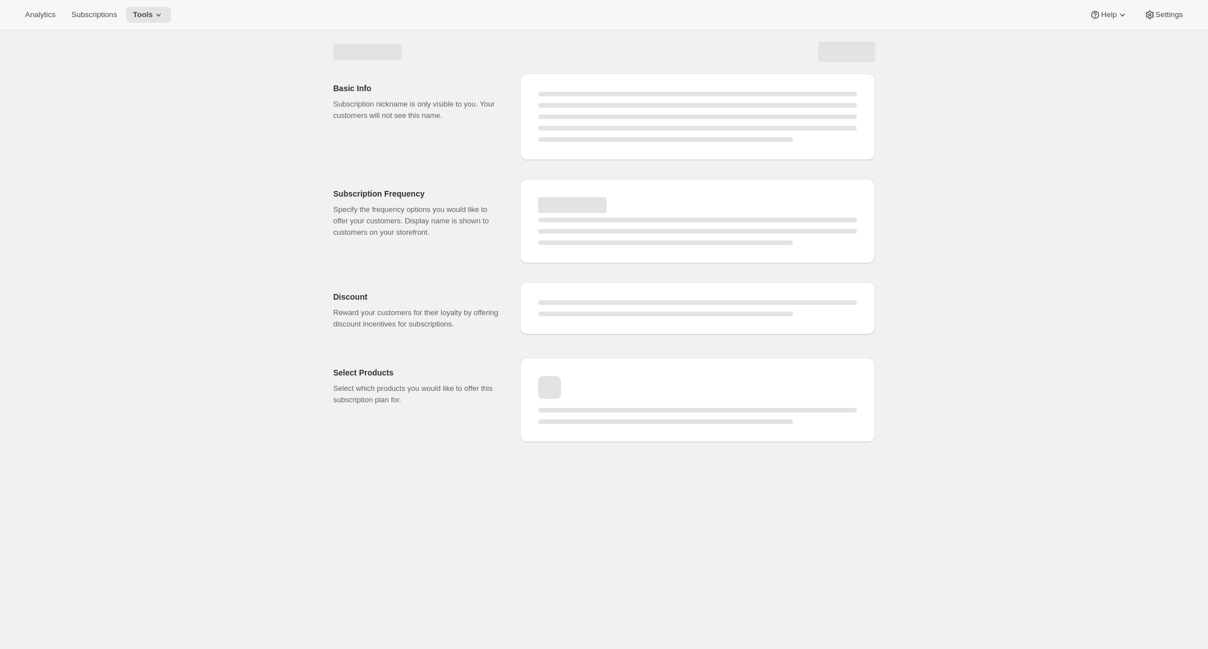
select select "WEEK"
select select "MONTH"
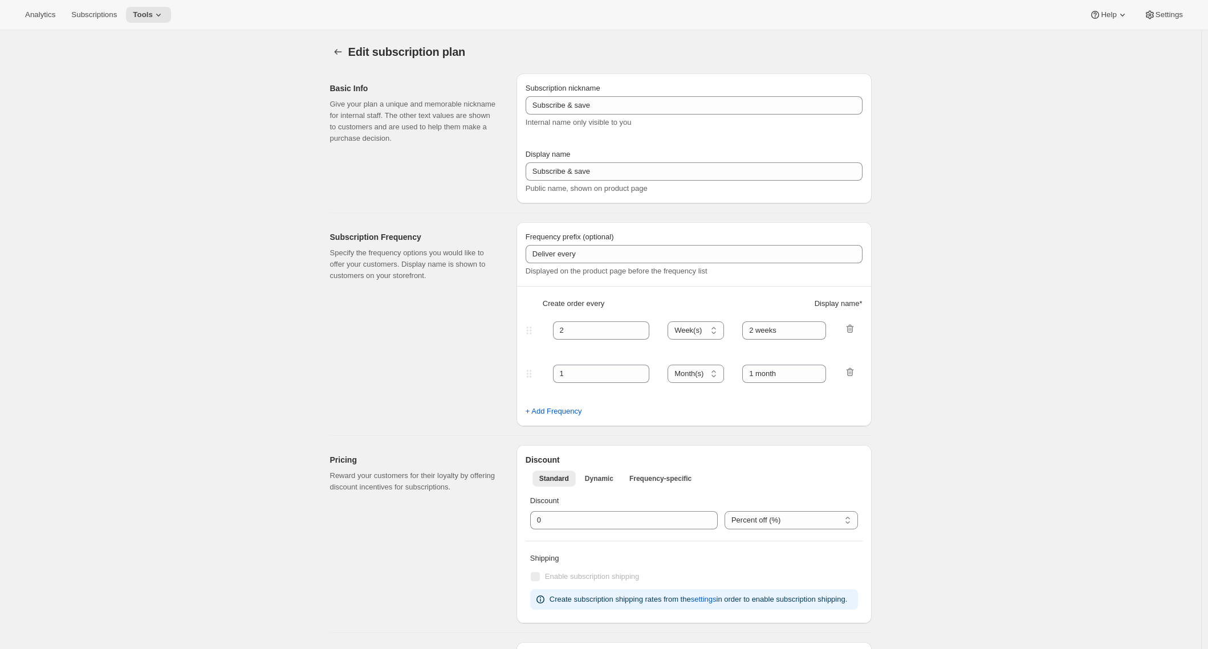
type input "Pay as you go - Shuffles"
type input "Subscribe"
type input "1"
type input "1 week"
type input "2"
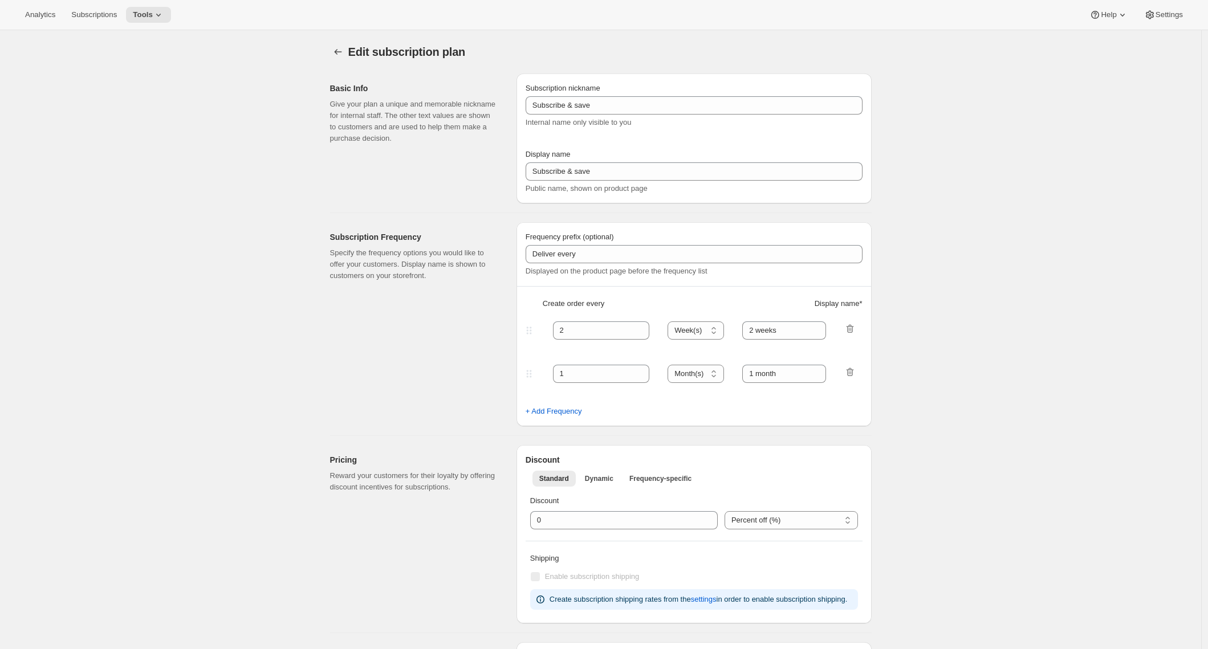
type input "2 weeks"
type input "1.0"
select select "WEEK"
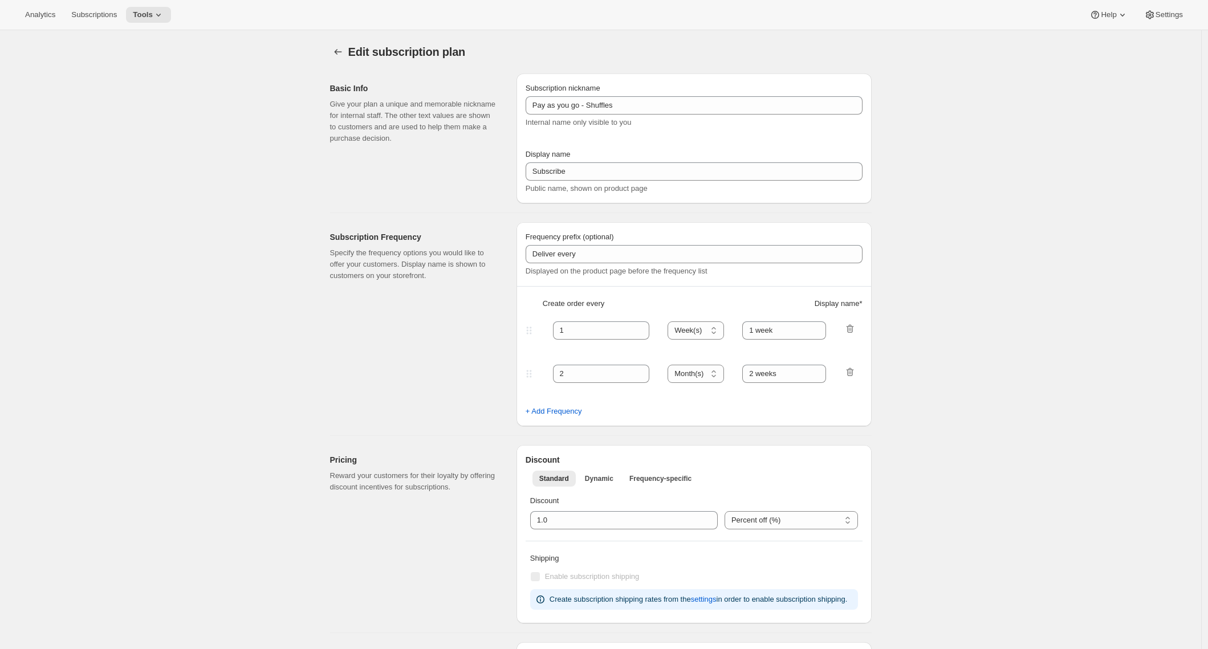
select select "WEEK"
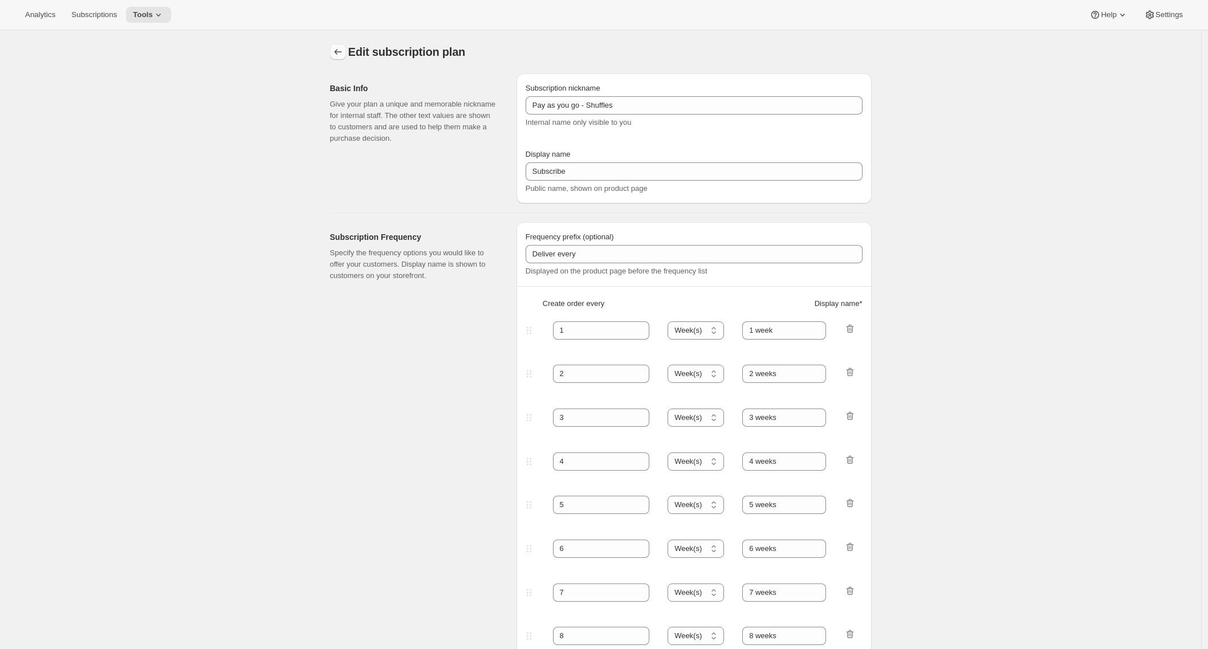
click at [344, 48] on icon "Subscription plans" at bounding box center [337, 51] width 11 height 11
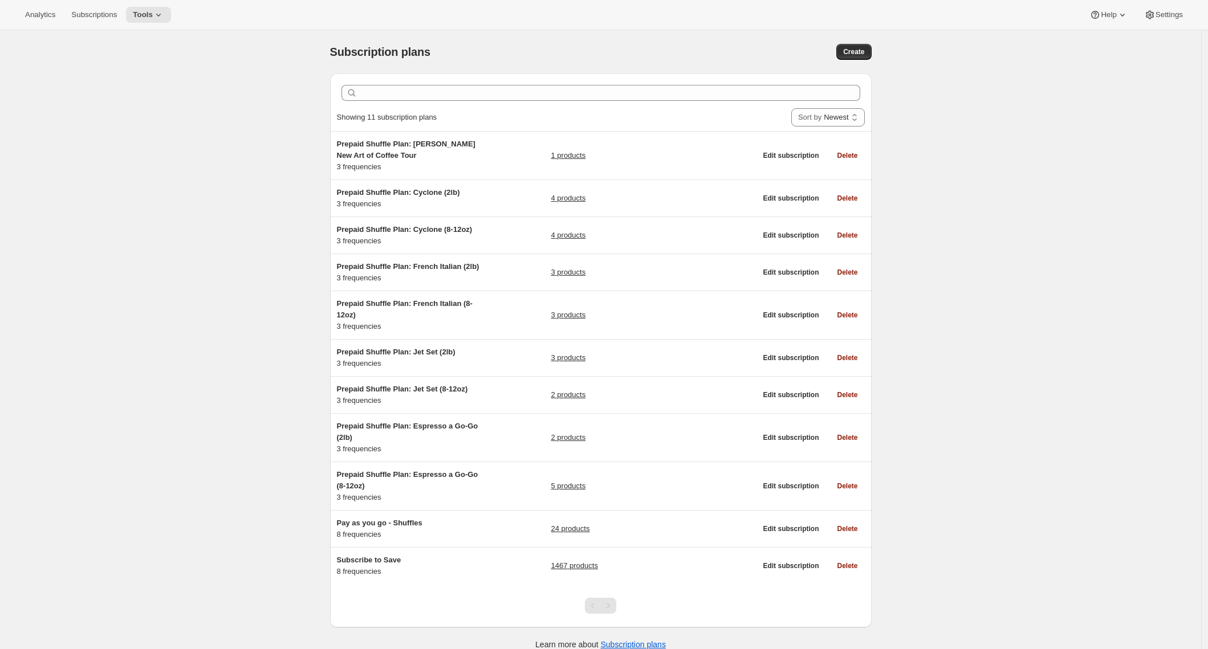
click at [293, 141] on div "Subscription plans. This page is ready Subscription plans Create Clear Showing …" at bounding box center [600, 354] width 1201 height 649
click at [269, 95] on div "Subscription plans. This page is ready Subscription plans Create Clear Showing …" at bounding box center [600, 354] width 1201 height 649
